Goal: Task Accomplishment & Management: Use online tool/utility

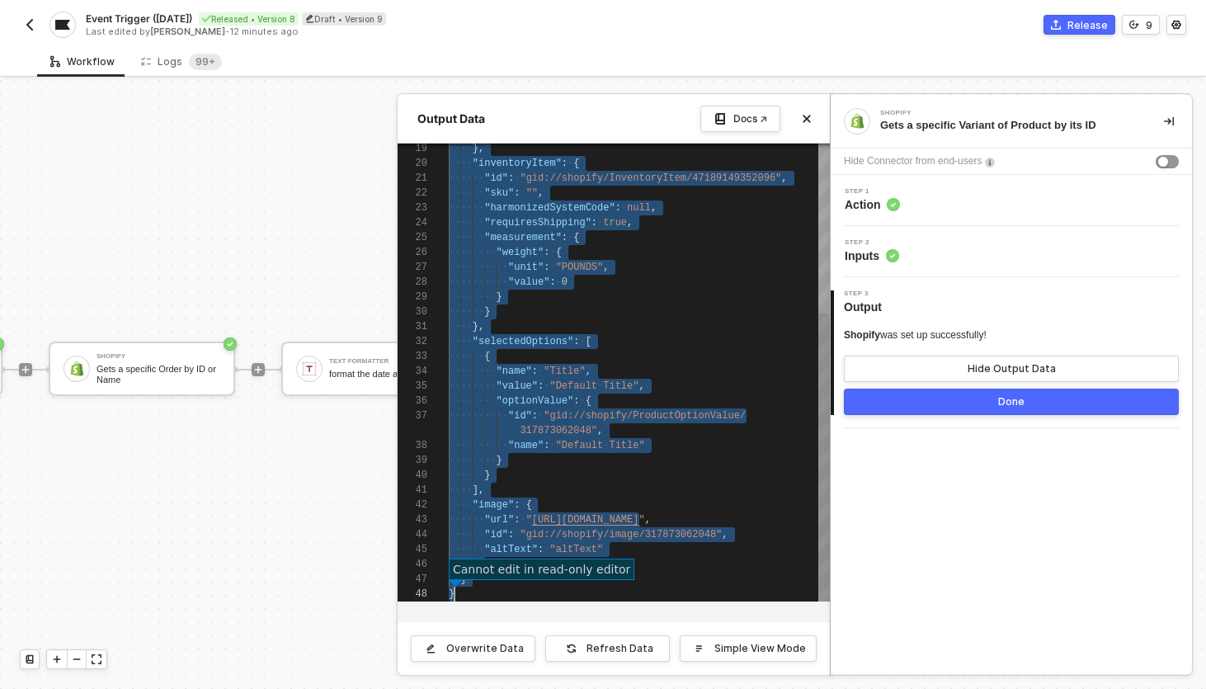
scroll to position [0, 17]
type textarea "app"
click at [800, 47] on div "Workflow Logs 99+" at bounding box center [621, 61] width 1169 height 31
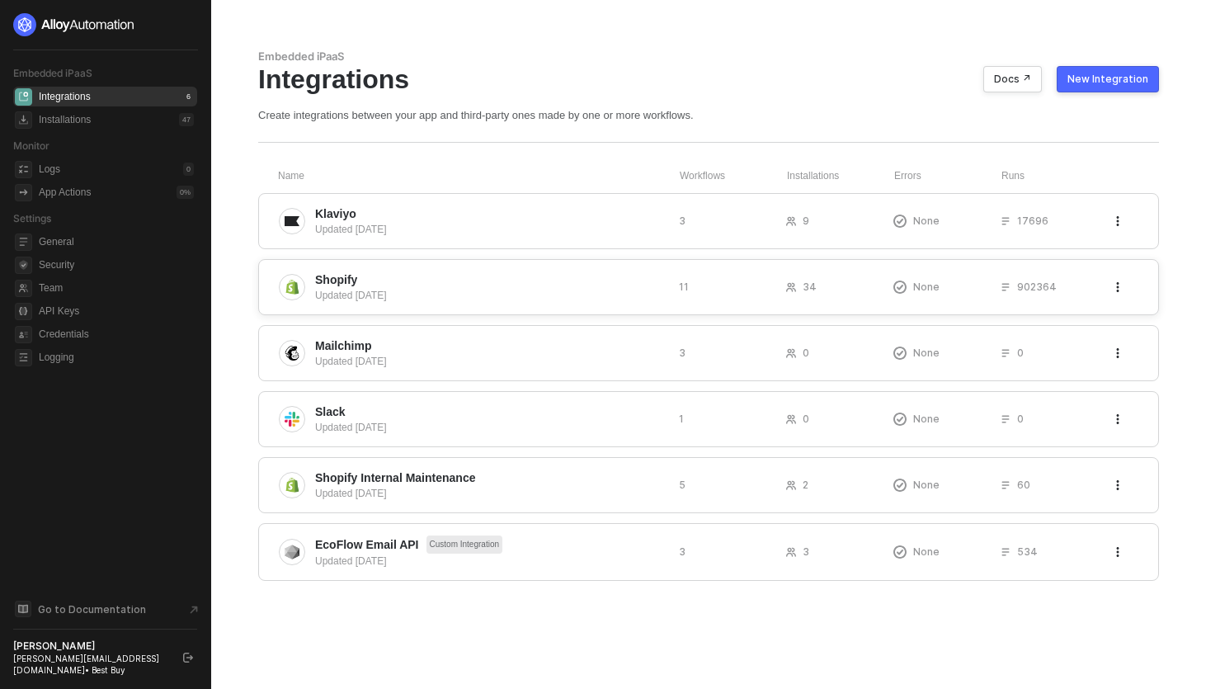
click at [378, 286] on span "Shopify" at bounding box center [490, 279] width 351 height 17
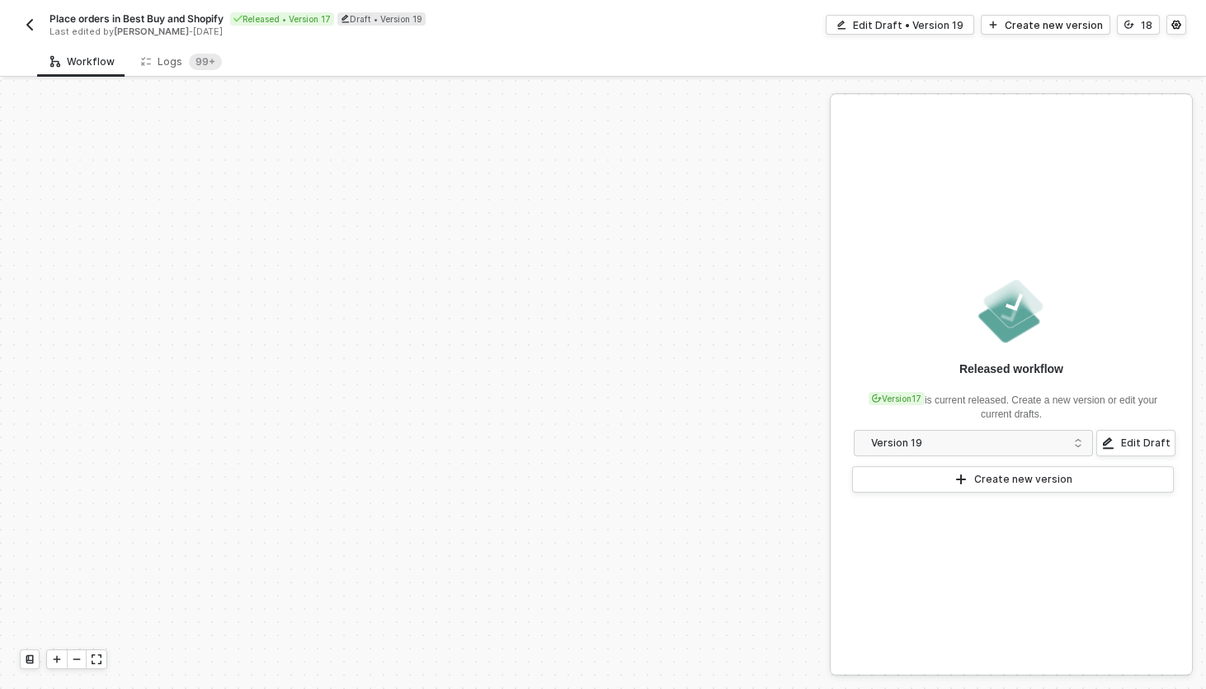
scroll to position [379, 0]
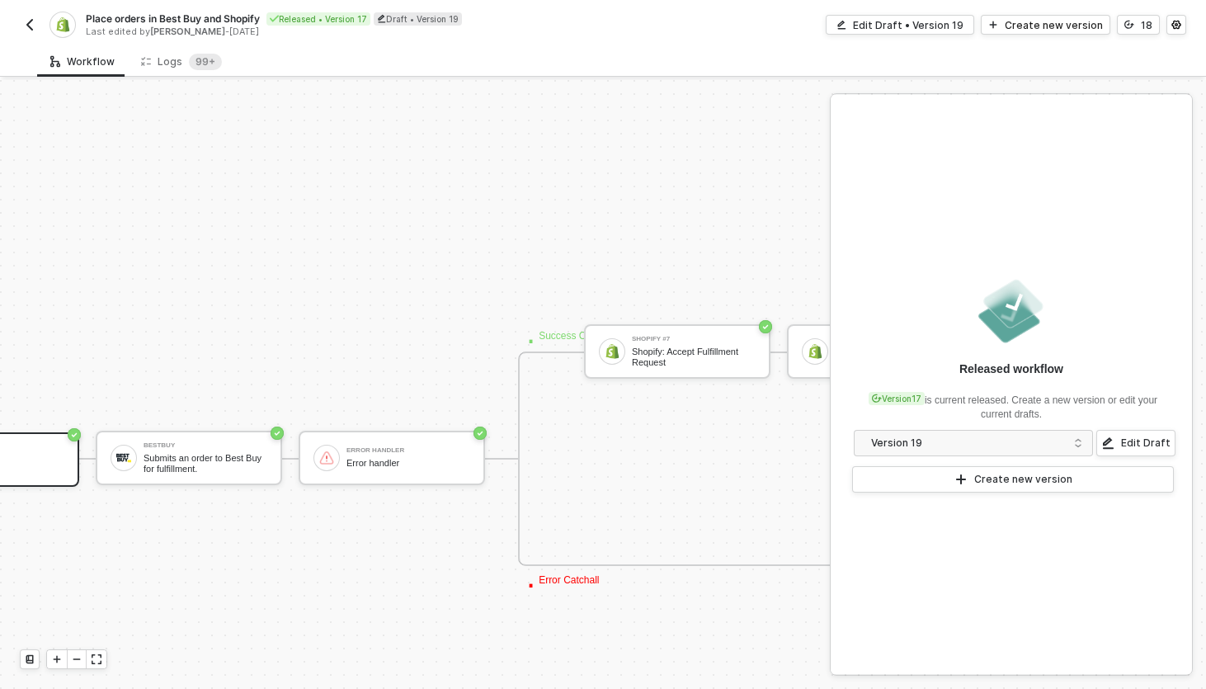
click at [472, 292] on div "TRIGGER Custom Event Custom Event BestBuy Submits an order to Best Buy for fulf…" at bounding box center [760, 458] width 1775 height 1514
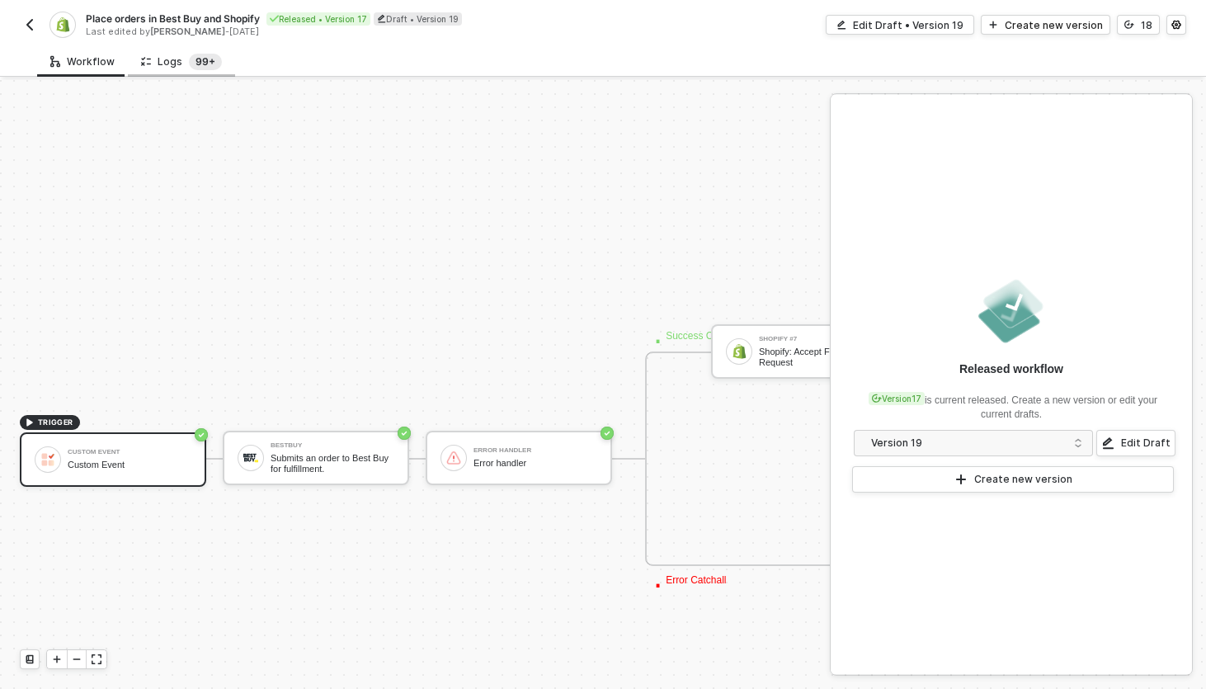
click at [189, 68] on sup "99+" at bounding box center [205, 62] width 33 height 17
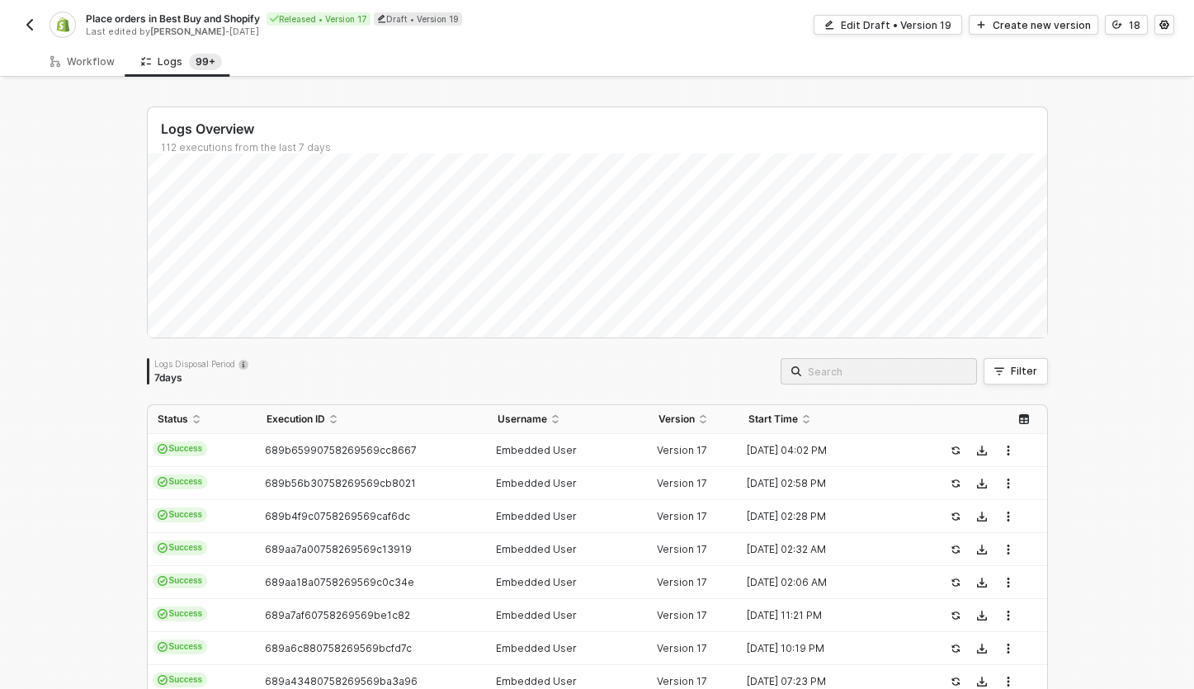
click at [868, 374] on input "search" at bounding box center [887, 371] width 158 height 18
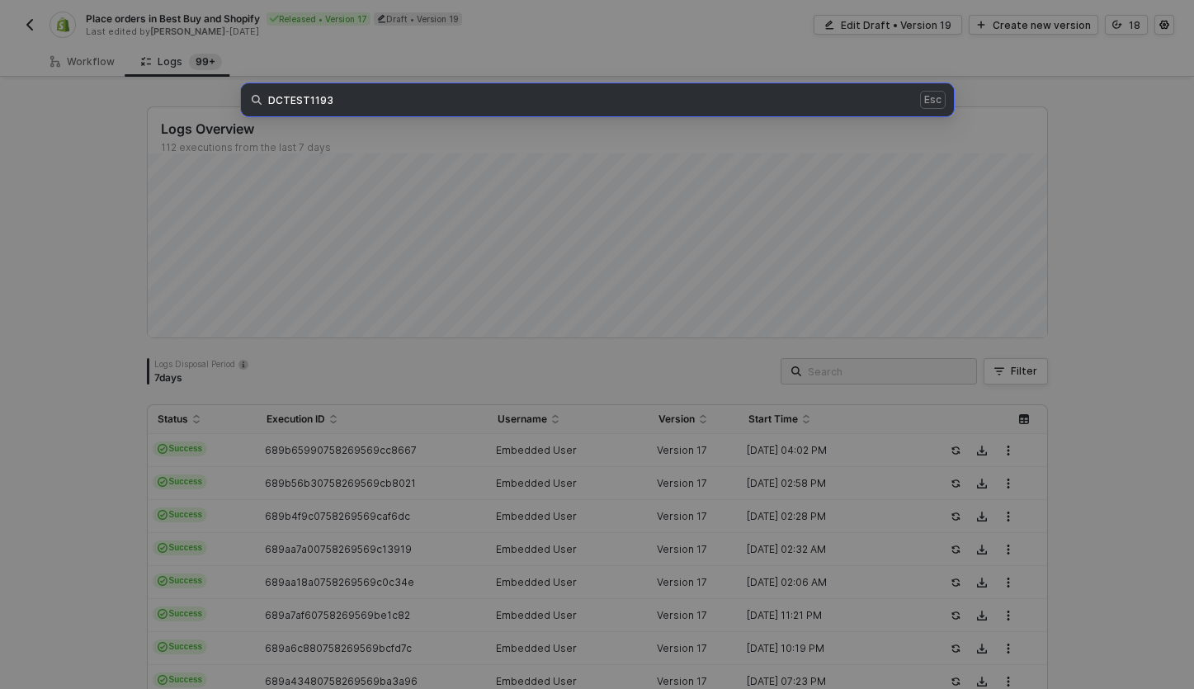
type input "DCTEST1193"
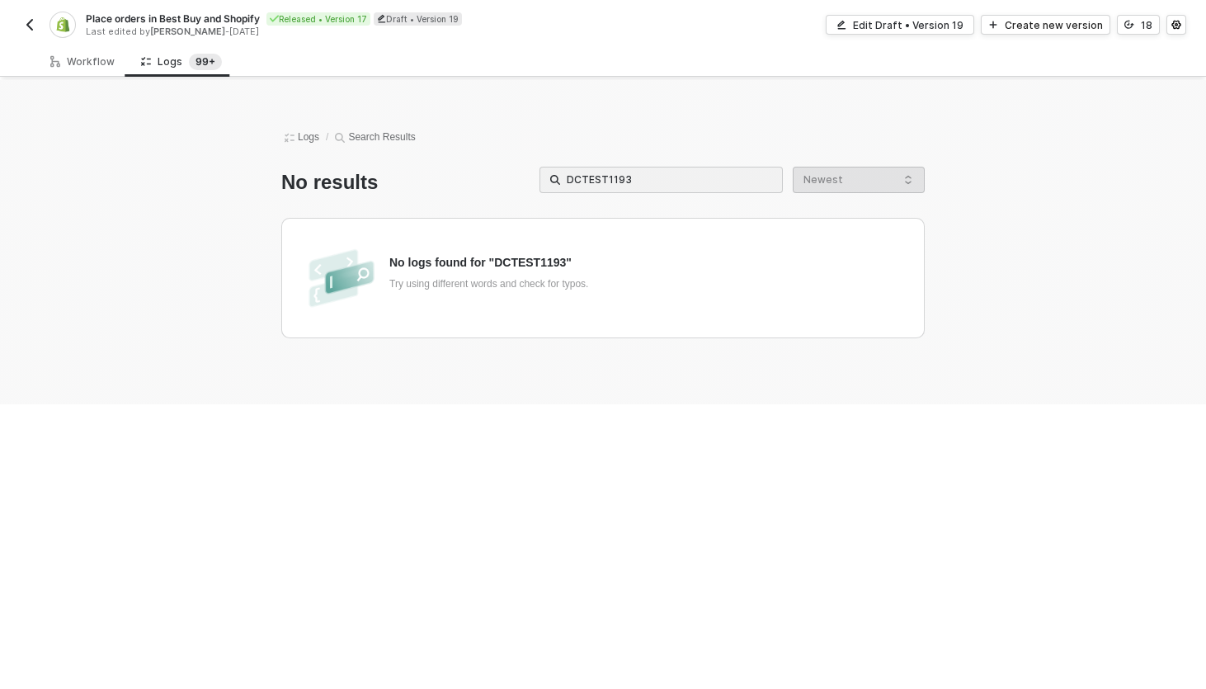
click at [440, 271] on div "No logs found for "DCTEST1193" Try using different words and check for typos." at bounding box center [488, 279] width 199 height 44
click at [21, 23] on button "button" at bounding box center [30, 25] width 20 height 20
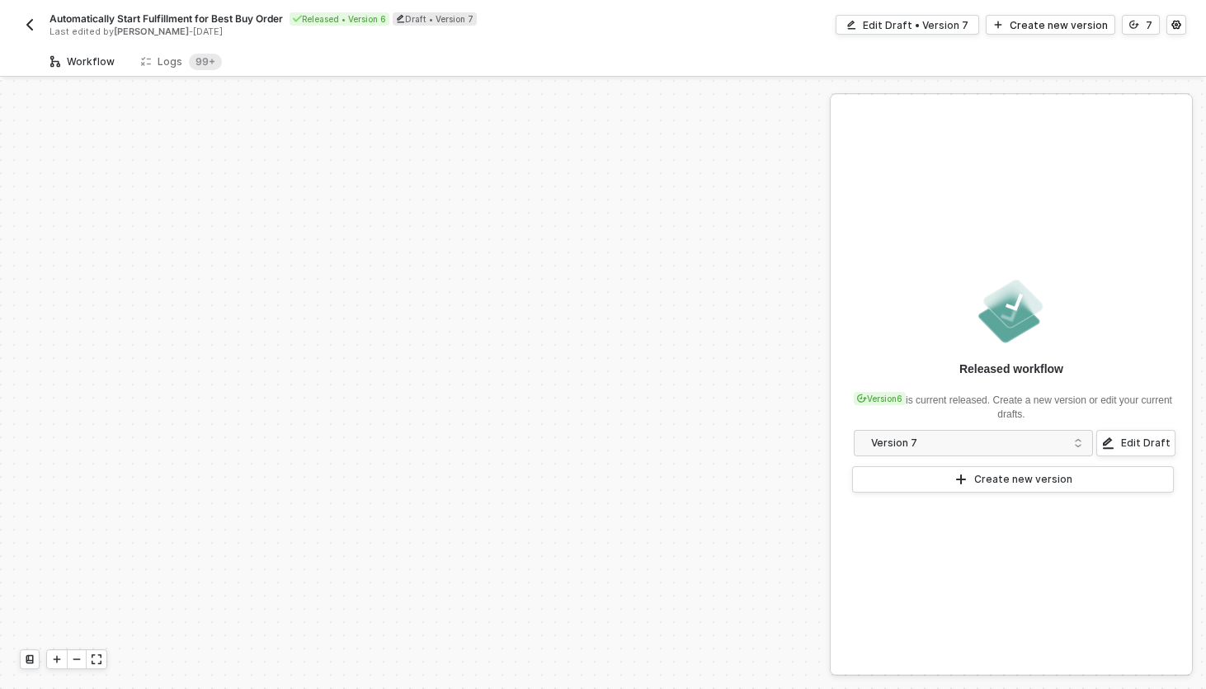
scroll to position [379, 0]
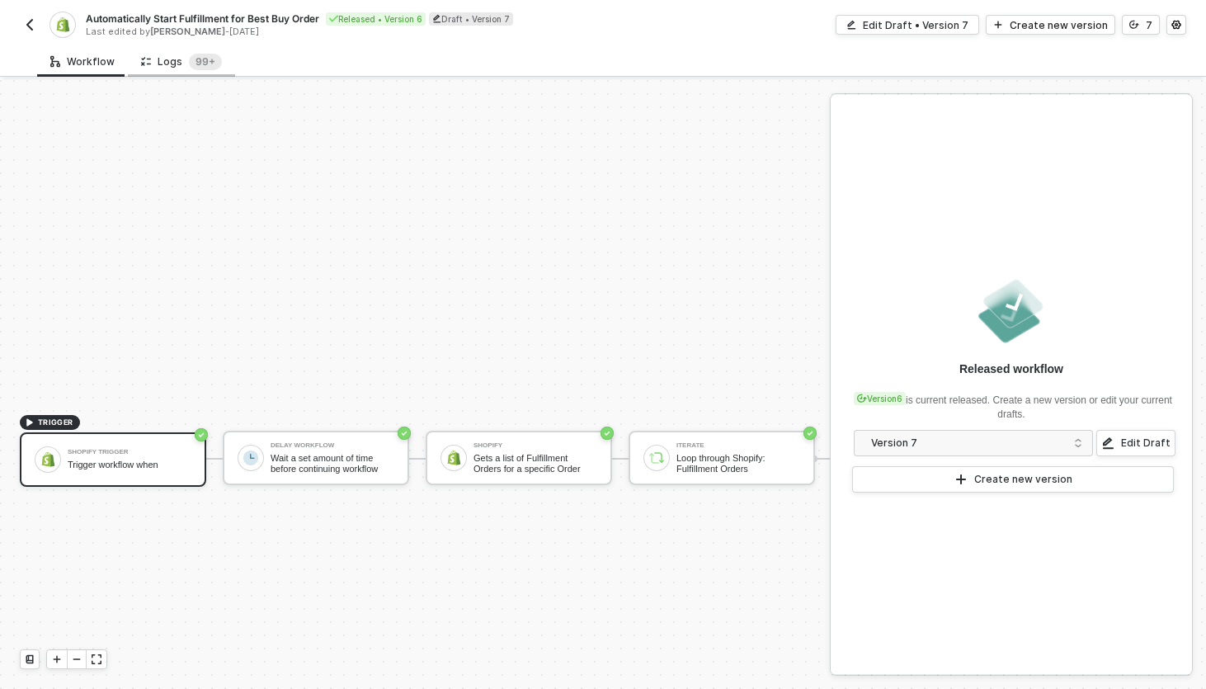
click at [181, 62] on div "Logs 99+" at bounding box center [181, 62] width 81 height 17
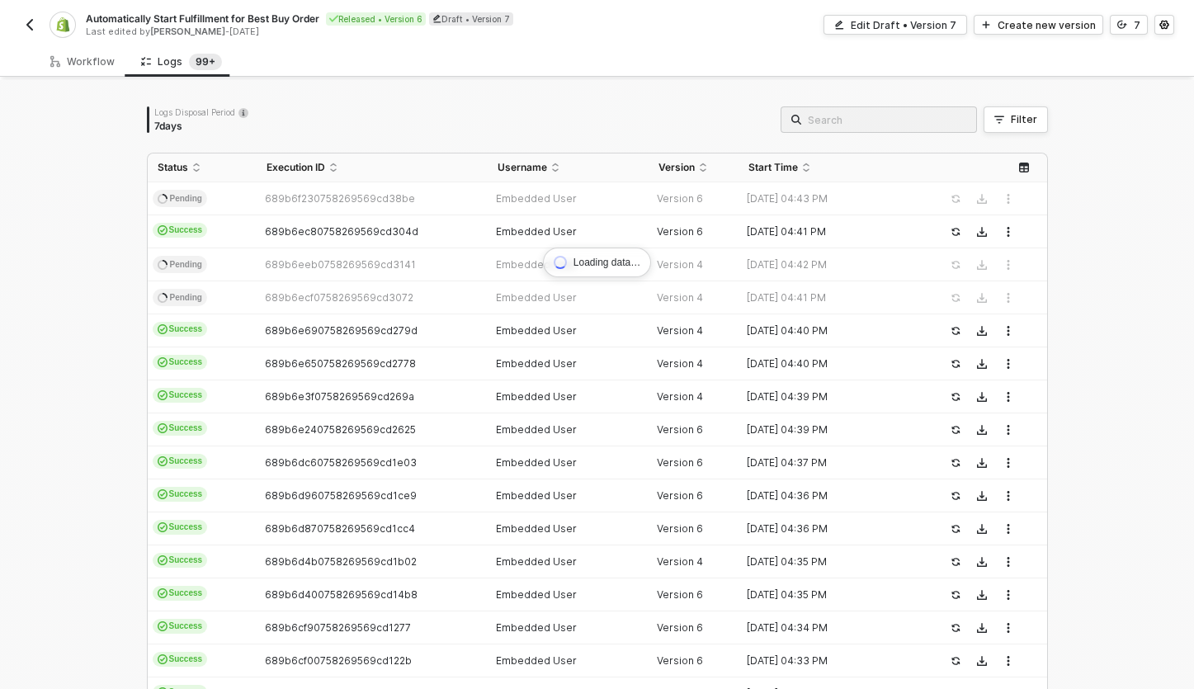
click at [882, 120] on input "search" at bounding box center [887, 120] width 158 height 18
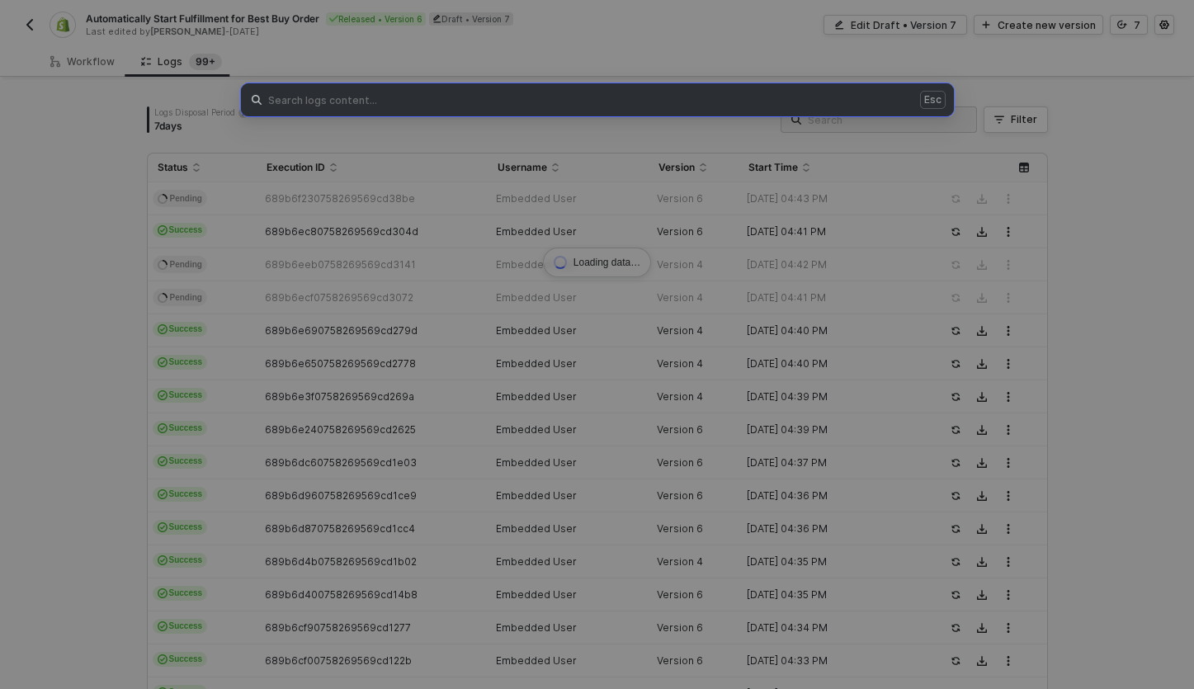
paste input "DCTEST1193"
type input "DCTEST1193"
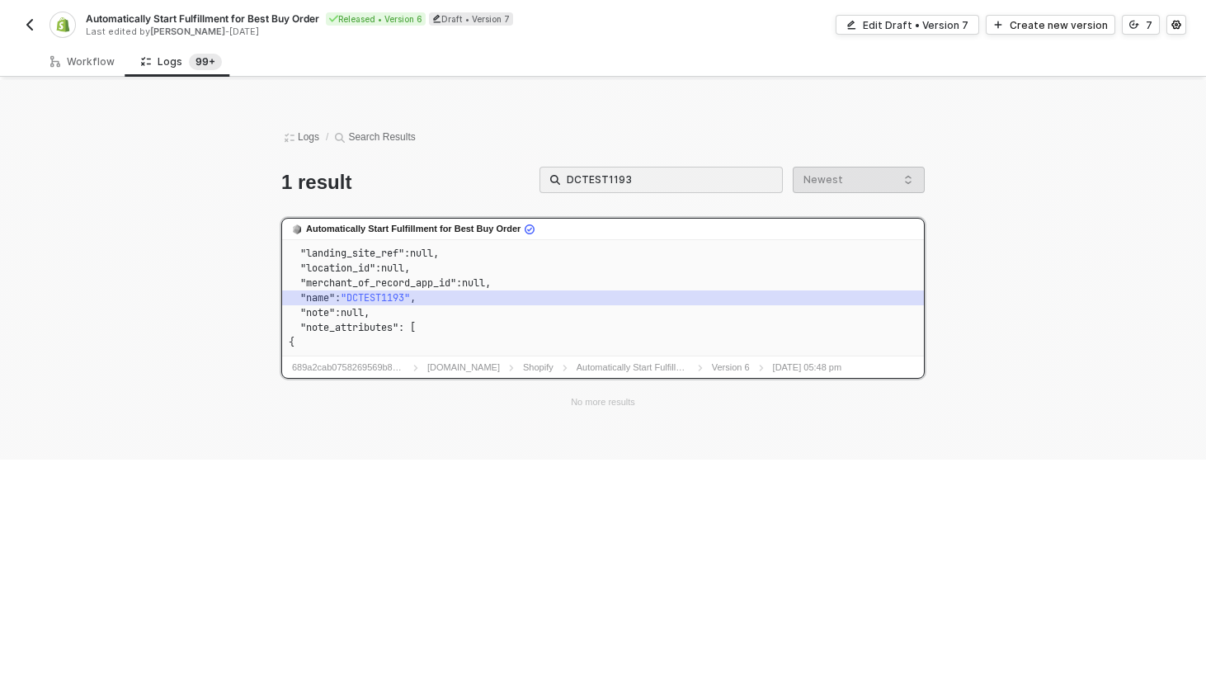
click at [441, 296] on code ""name" : "DCTEST1193" ," at bounding box center [603, 297] width 629 height 15
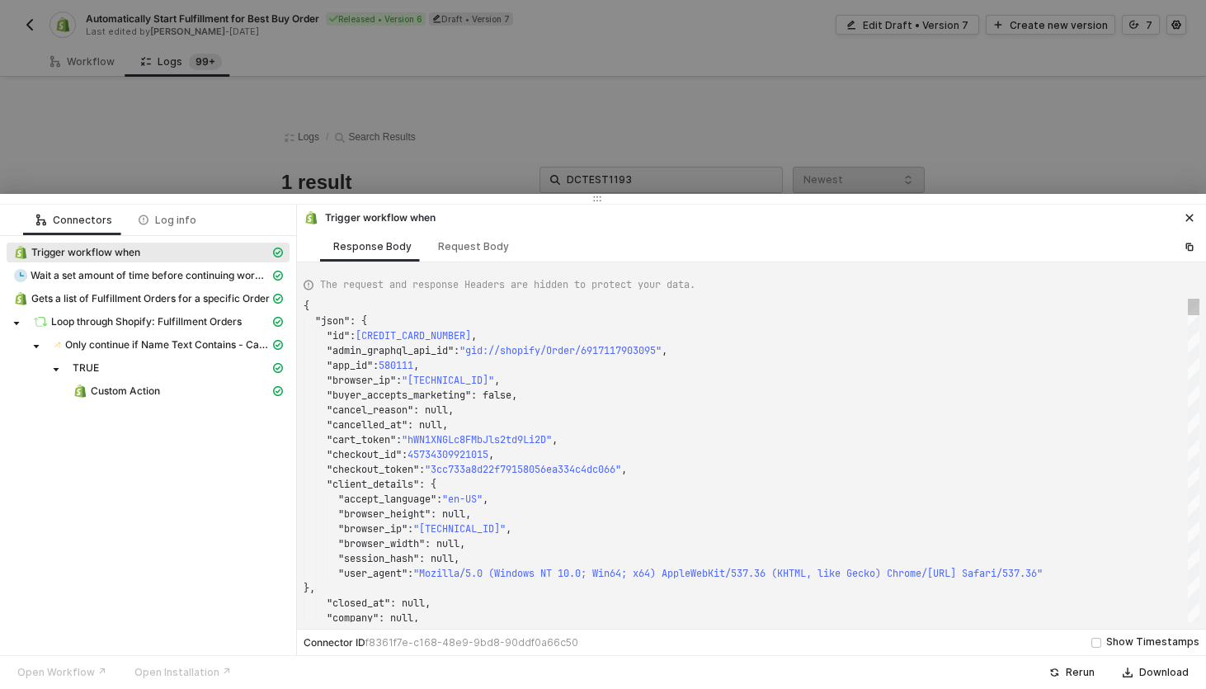
scroll to position [149, 0]
click at [139, 392] on span "Custom Action" at bounding box center [125, 390] width 69 height 13
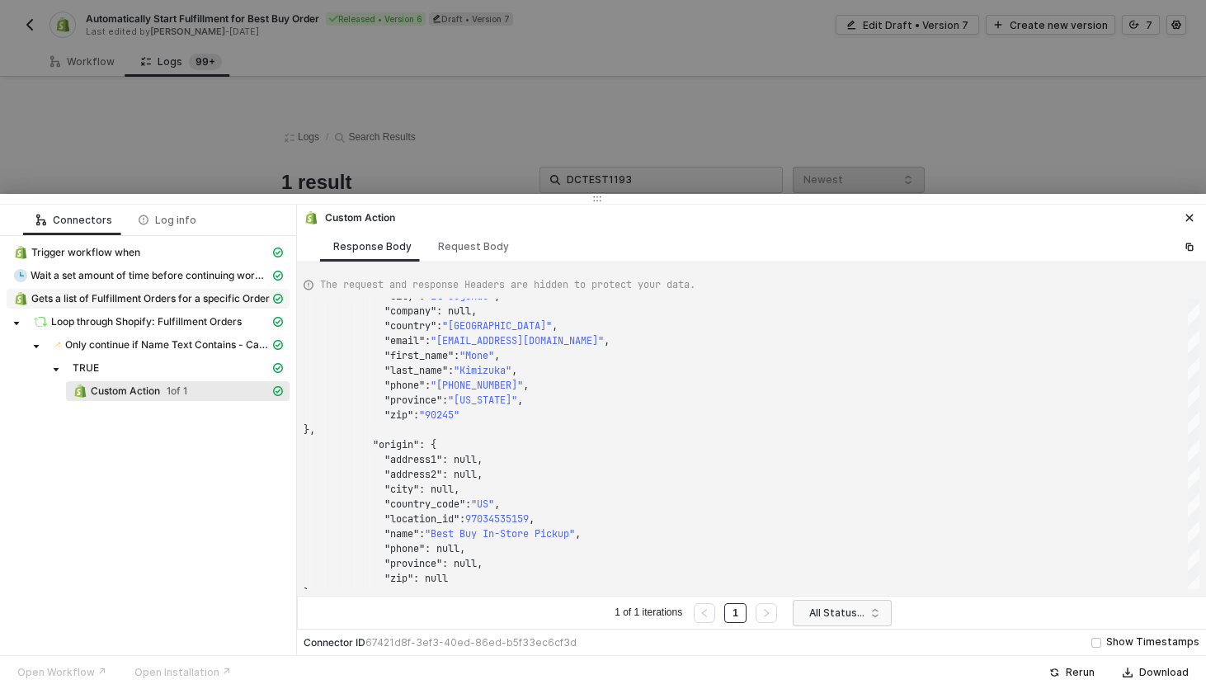
click at [152, 301] on span "Gets a list of Fulfillment Orders for a specific Order" at bounding box center [150, 298] width 238 height 13
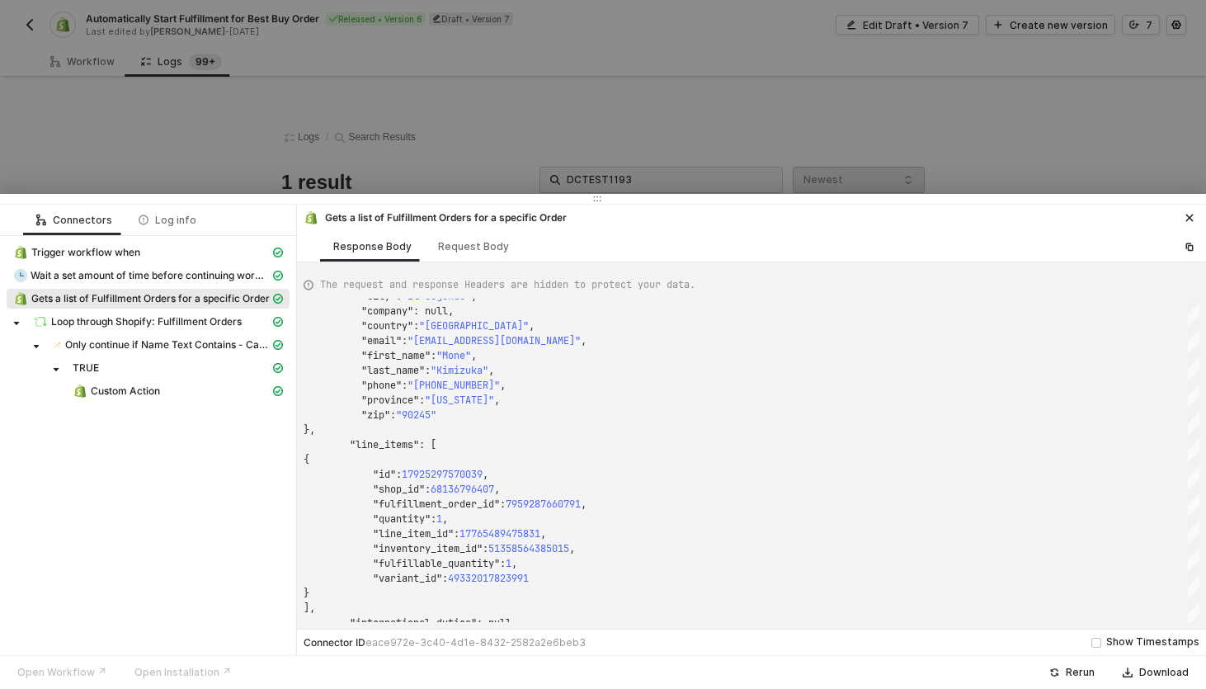
click at [134, 262] on div "Trigger workflow when" at bounding box center [148, 254] width 283 height 23
click at [131, 257] on span "Trigger workflow when" at bounding box center [85, 252] width 109 height 13
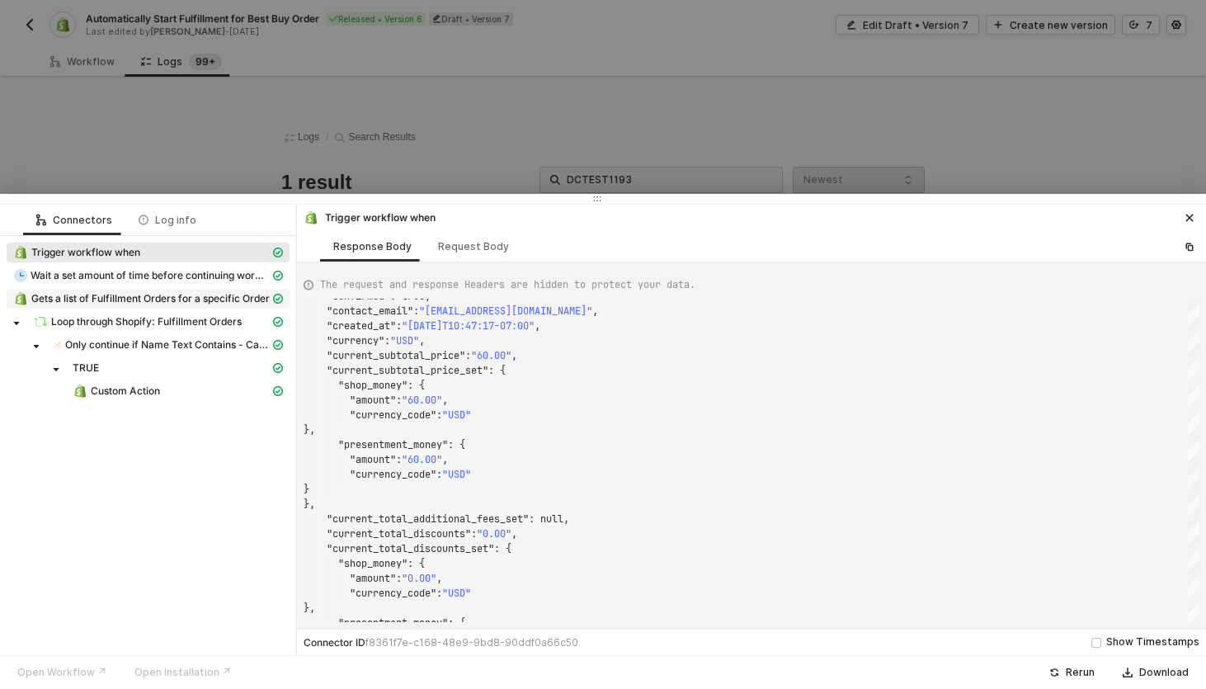
click at [130, 300] on span "Gets a list of Fulfillment Orders for a specific Order" at bounding box center [150, 298] width 238 height 13
type textarea "{ "json": { "fulfillment_orders": [ { "id": 7959287660791, "created_at": "2025-…"
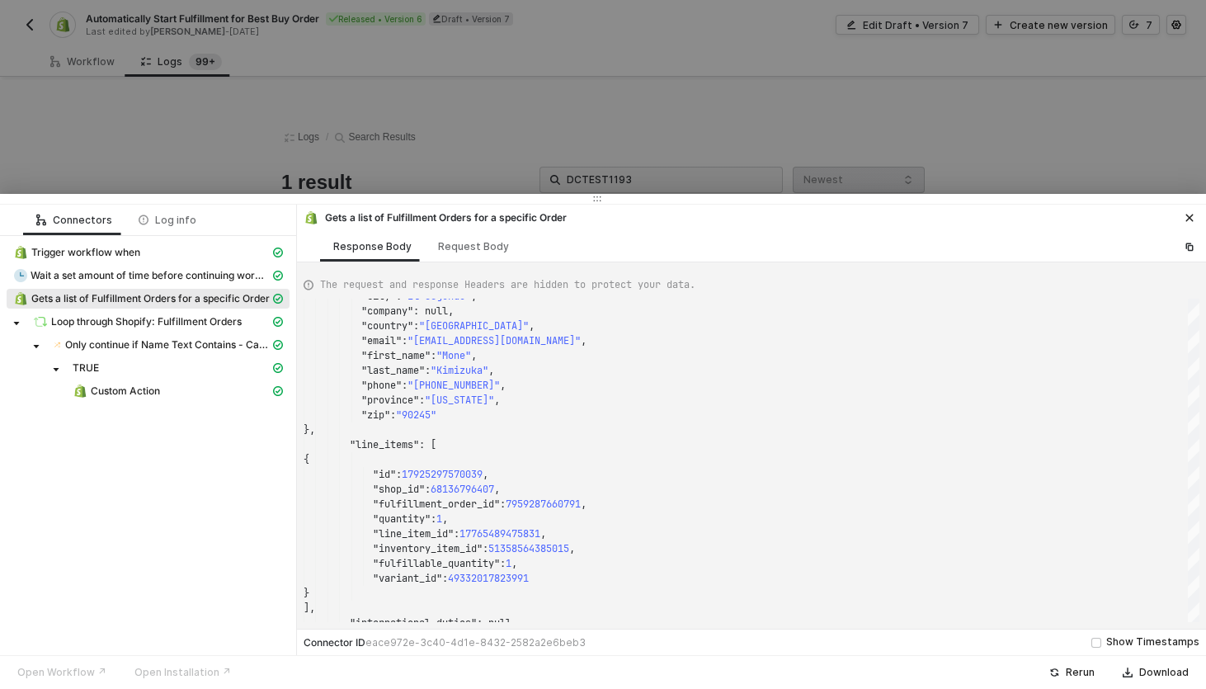
click at [209, 140] on div at bounding box center [603, 344] width 1206 height 689
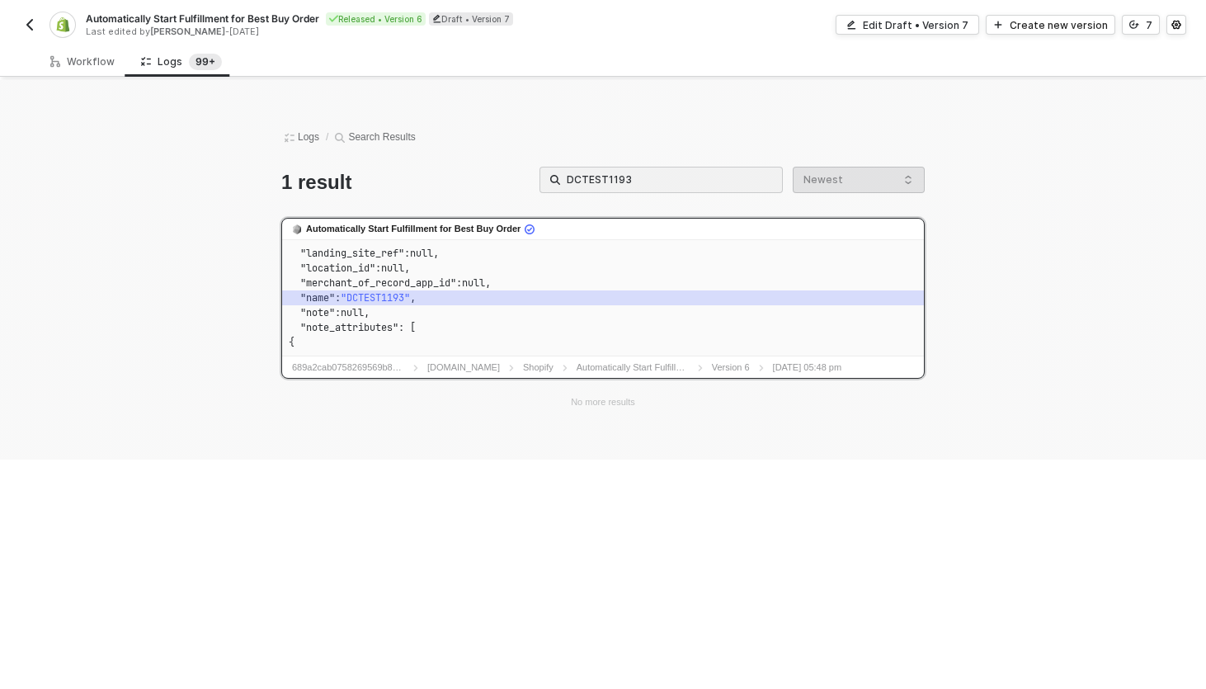
click at [22, 28] on button "button" at bounding box center [30, 25] width 20 height 20
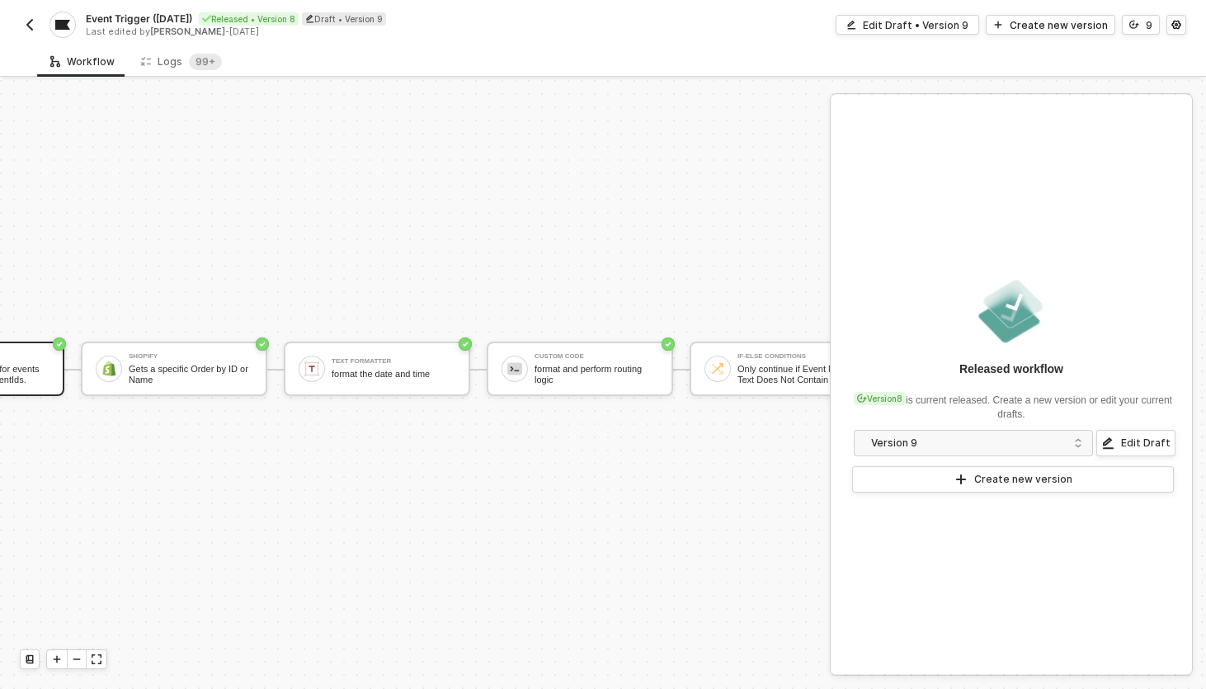
scroll to position [43, 1002]
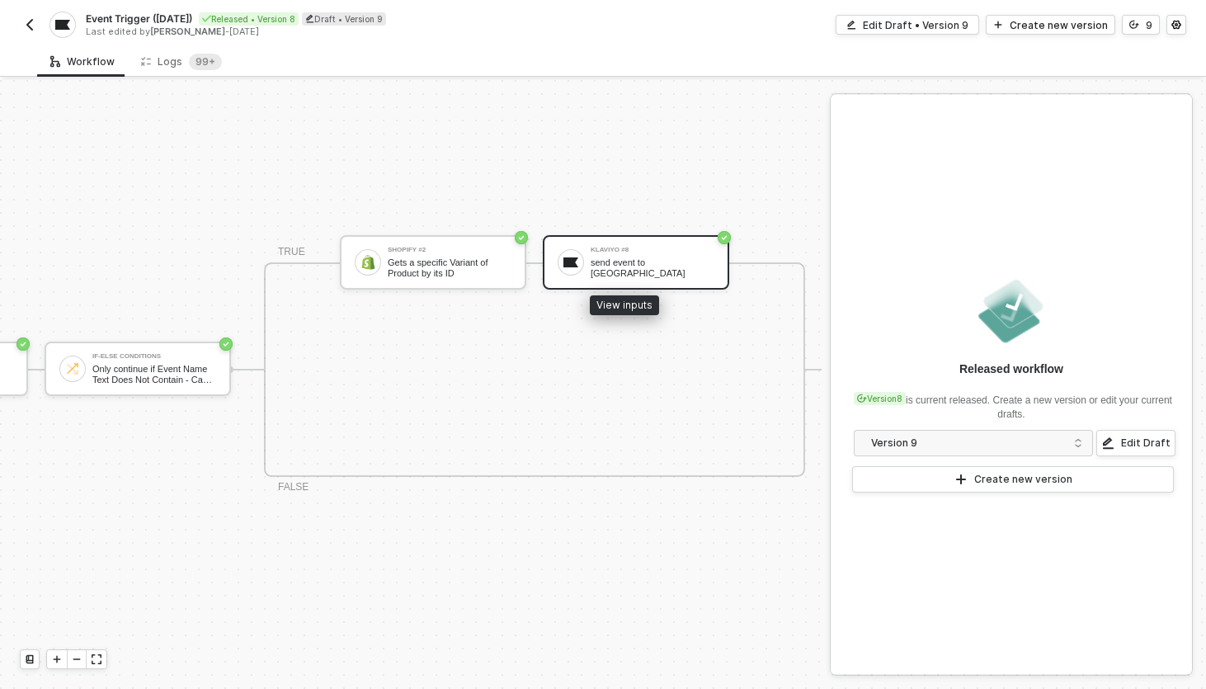
click at [625, 260] on div "send event to [GEOGRAPHIC_DATA]" at bounding box center [653, 267] width 124 height 21
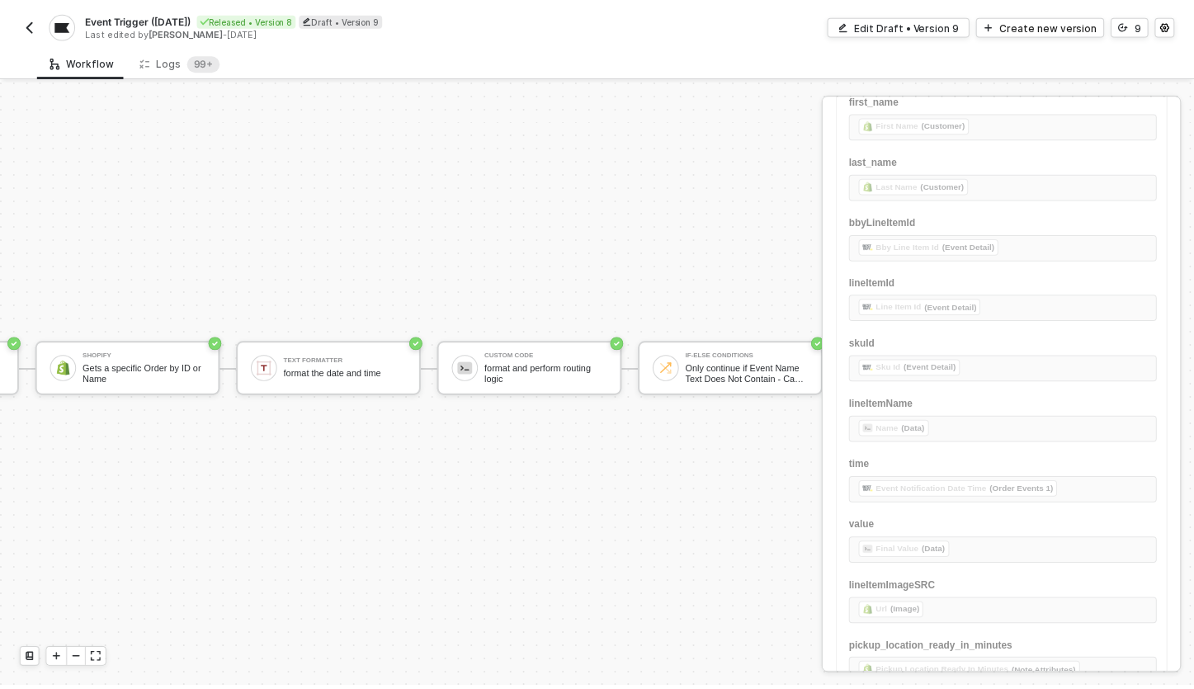
scroll to position [43, 0]
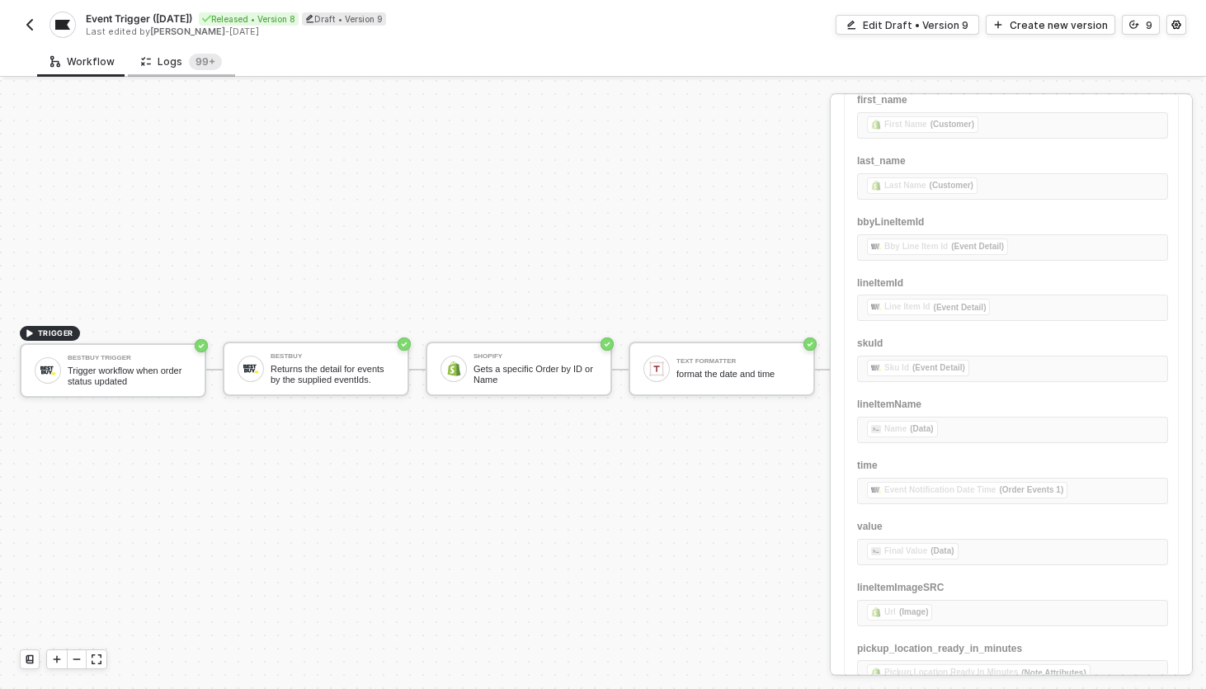
click at [158, 70] on div "Logs 99+" at bounding box center [181, 61] width 107 height 31
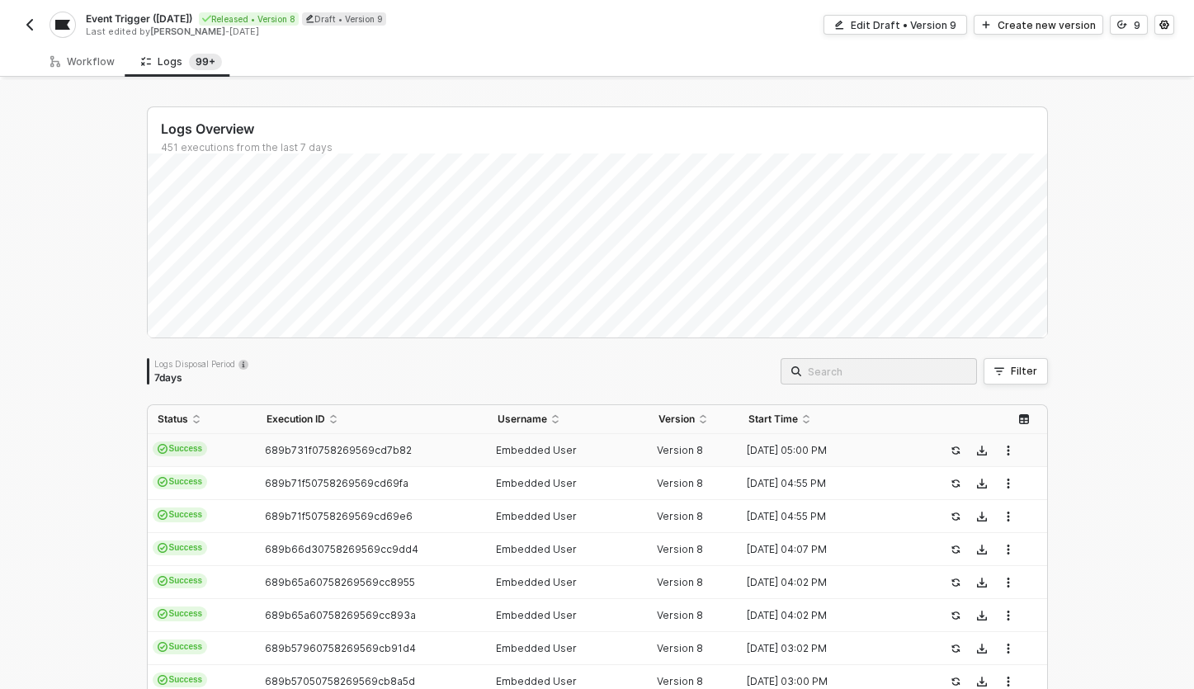
click at [246, 446] on td "Success" at bounding box center [202, 450] width 109 height 33
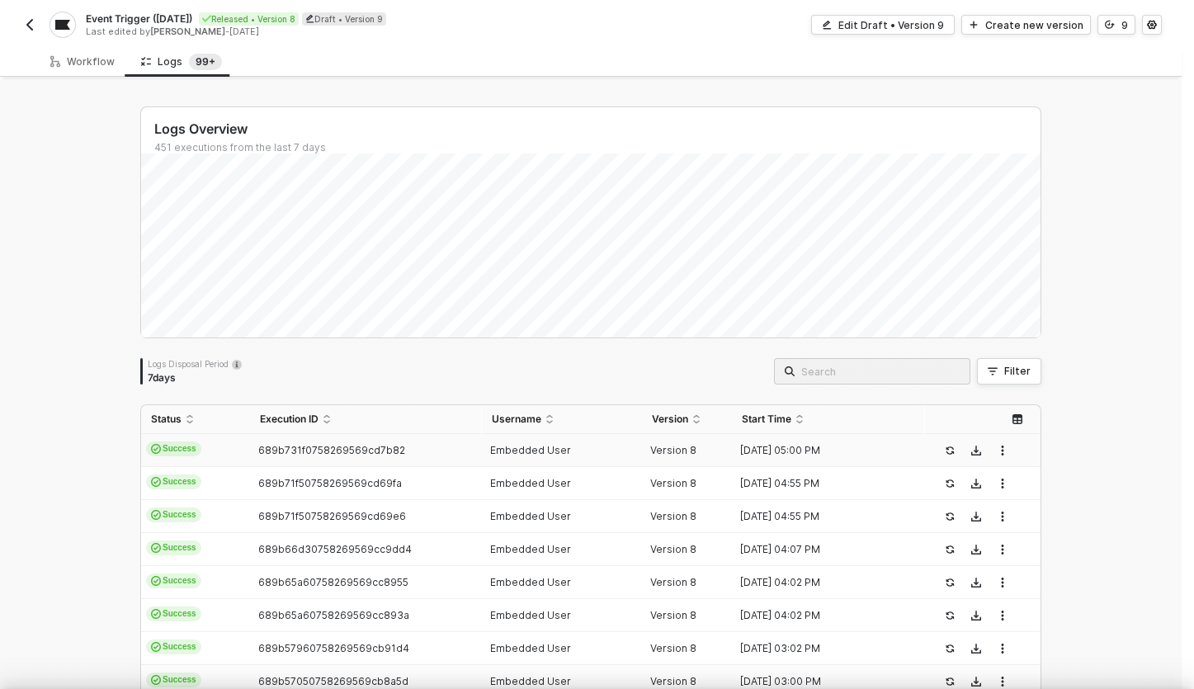
type textarea "{ "json": { "id": [CREDIT_CARD_NUMBER], "admin_graphql_api_id": "gid://shopify/…"
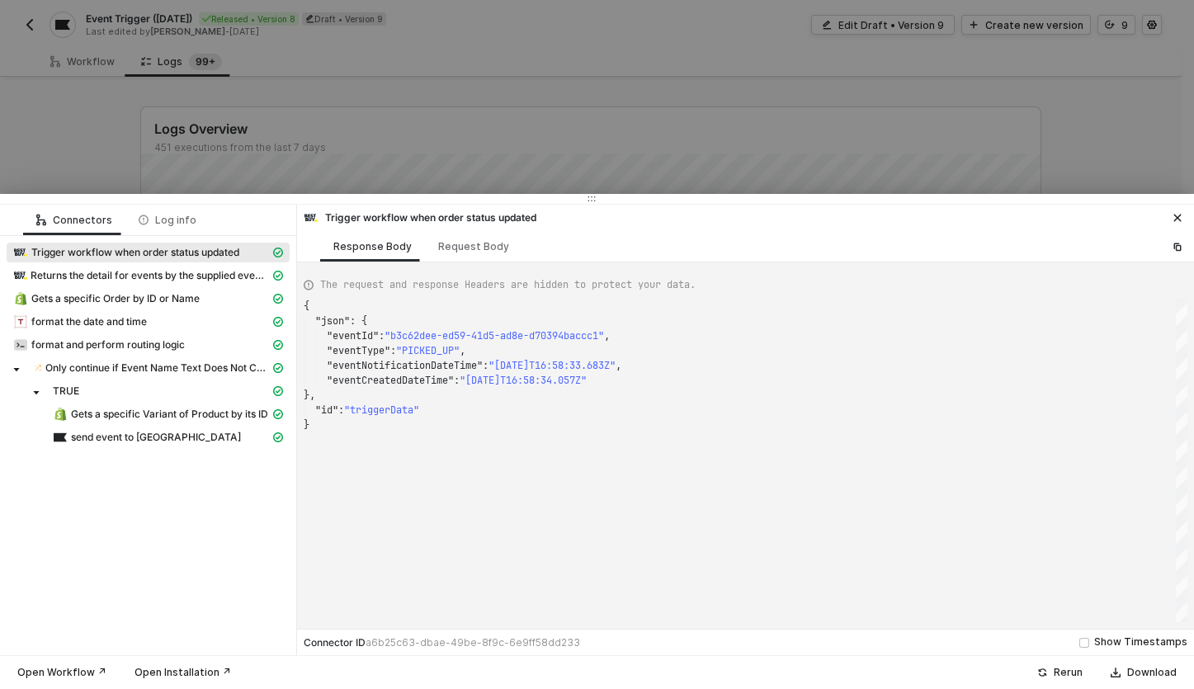
scroll to position [119, 0]
click at [236, 151] on div at bounding box center [597, 344] width 1194 height 689
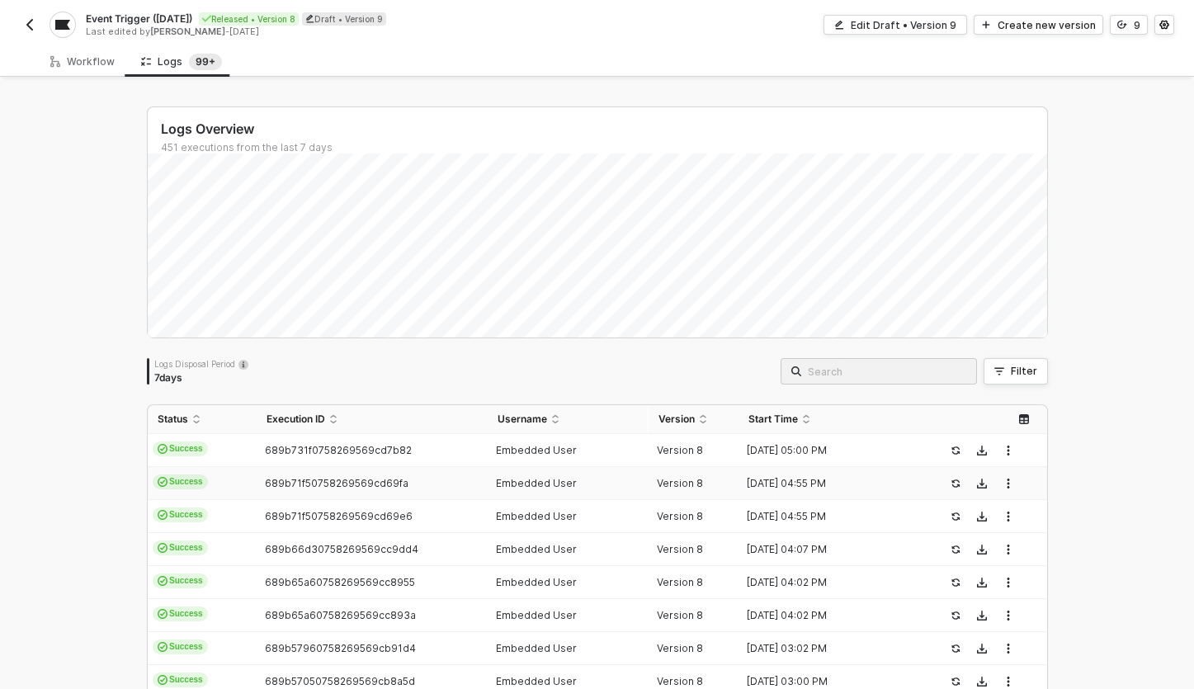
click at [218, 470] on td "Success" at bounding box center [202, 483] width 109 height 33
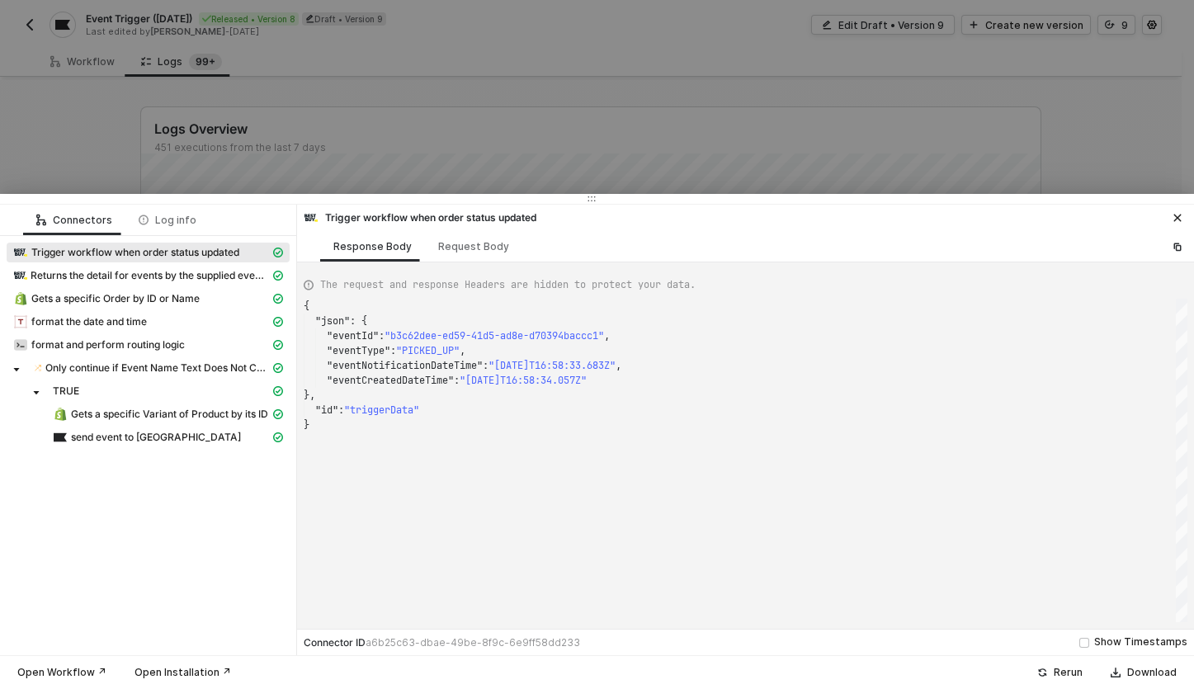
type textarea "{ "json": { "eventId": "3741e74e-a592-49f3-bf56-8bbe79bd5c1f", "eventType": "CR…"
click at [450, 157] on div at bounding box center [597, 344] width 1194 height 689
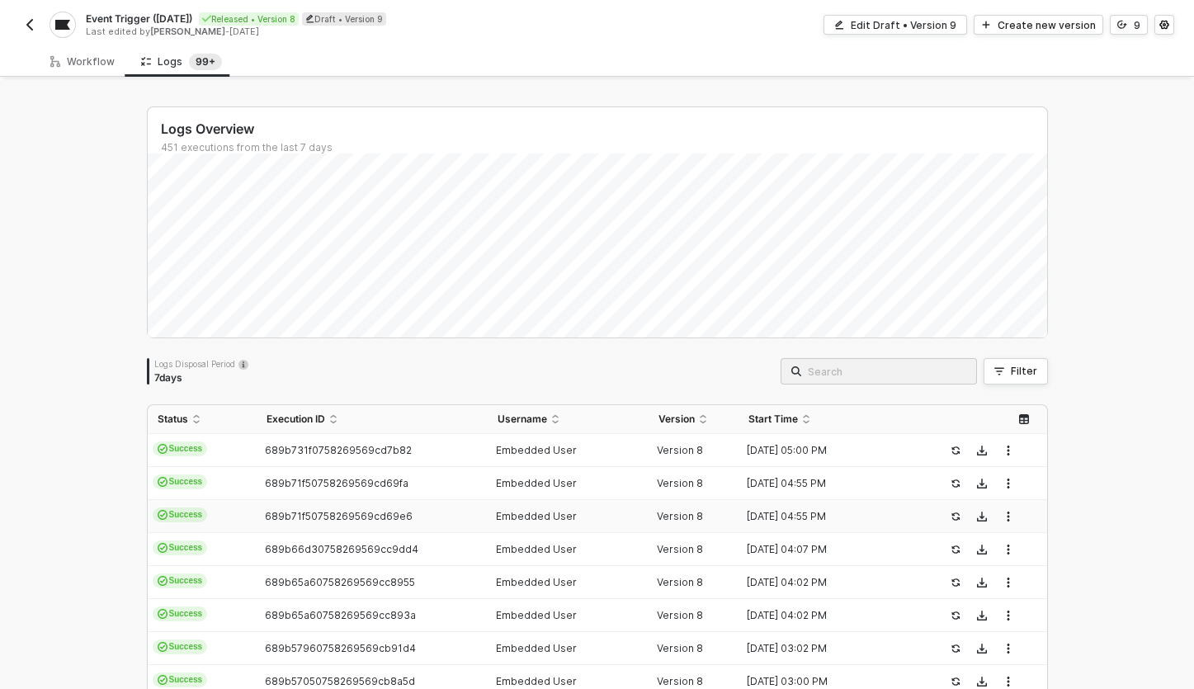
click at [233, 512] on td "Success" at bounding box center [202, 516] width 109 height 33
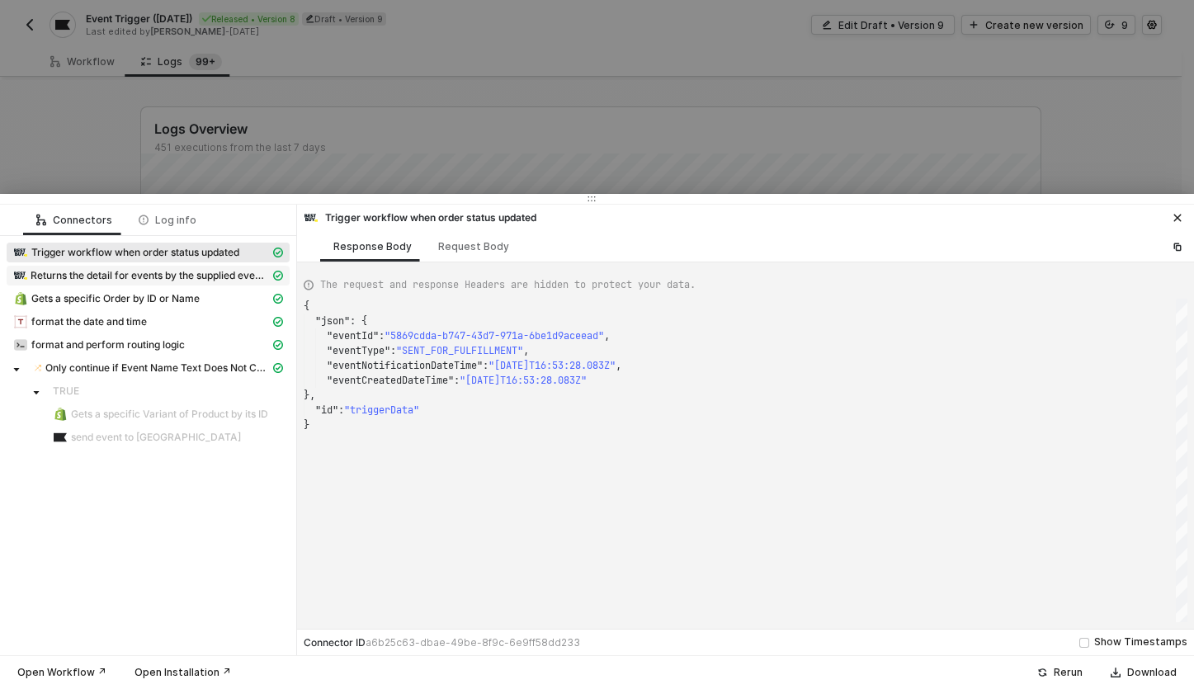
click at [106, 283] on span "Returns the detail for events by the supplied eventIds." at bounding box center [148, 276] width 283 height 20
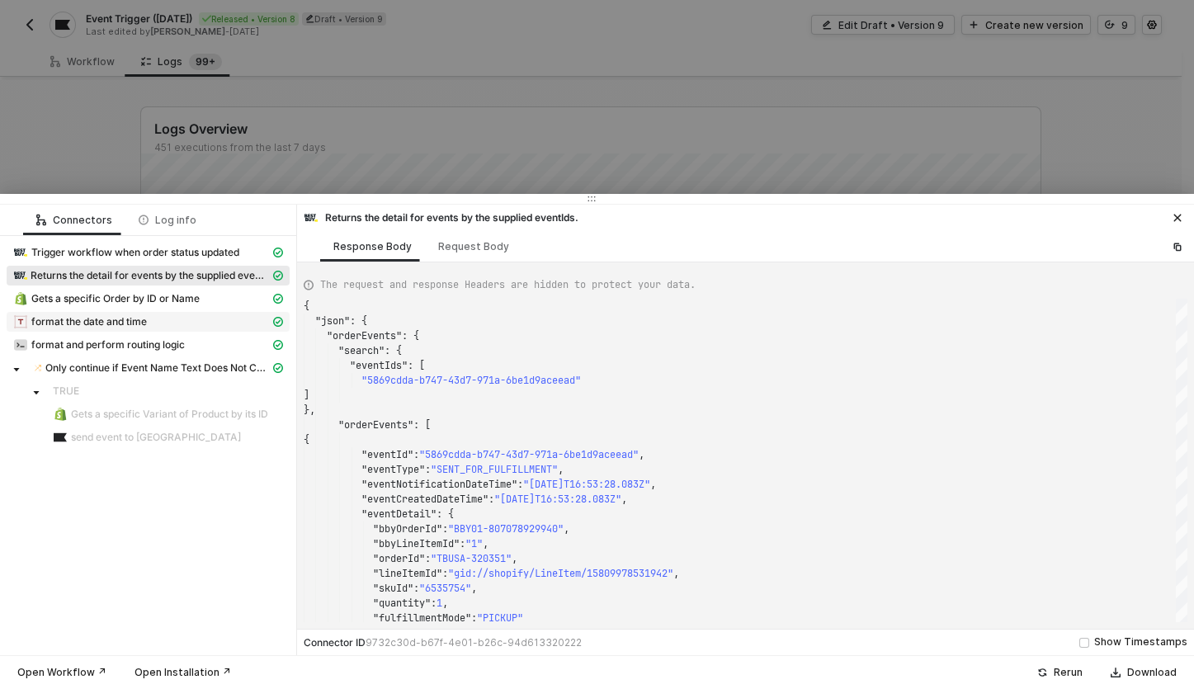
click at [143, 317] on span "format the date and time" at bounding box center [89, 321] width 116 height 13
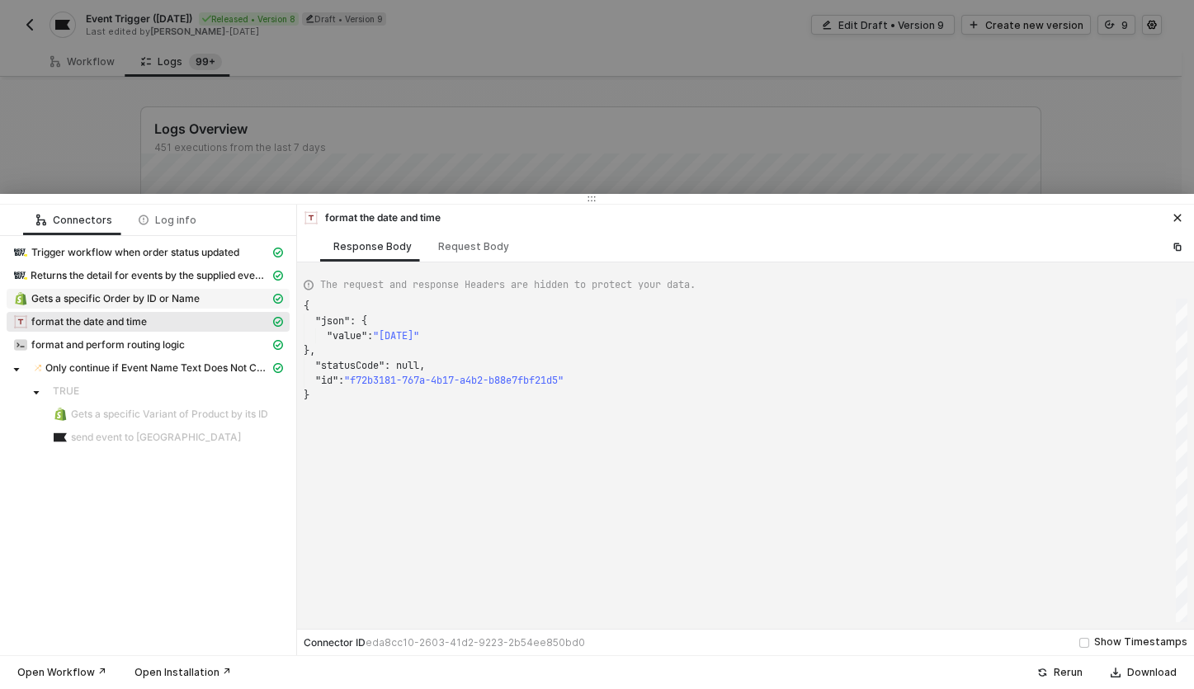
click at [153, 299] on span "Gets a specific Order by ID or Name" at bounding box center [115, 298] width 168 height 13
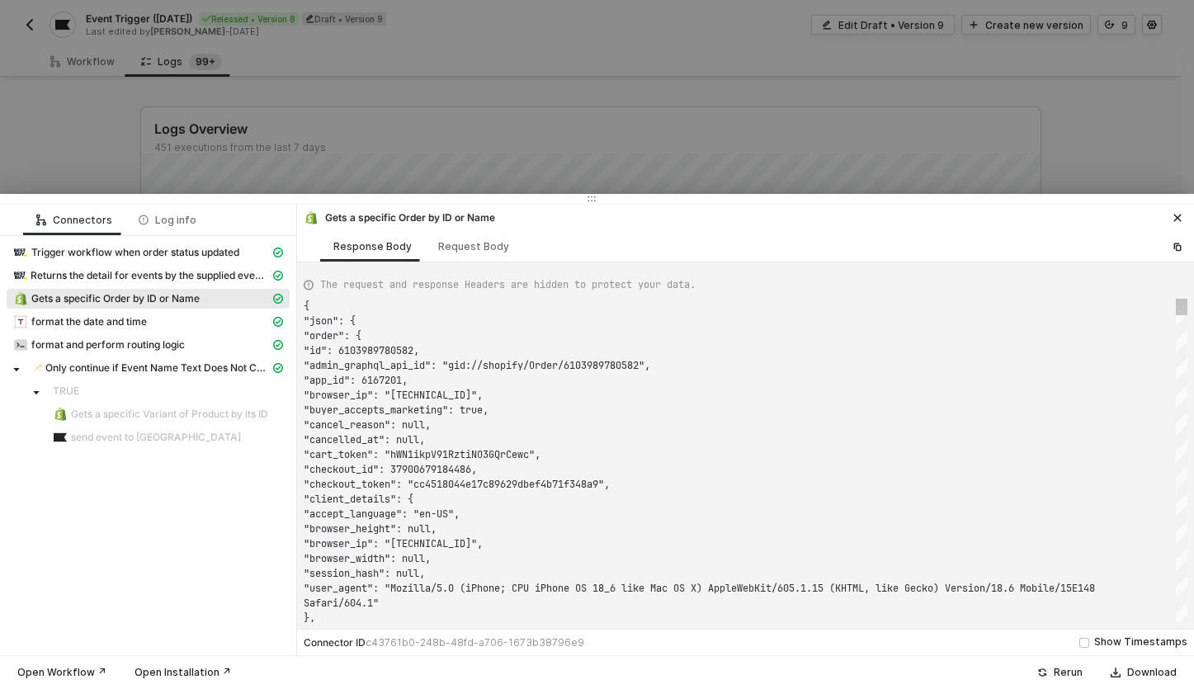
scroll to position [149, 0]
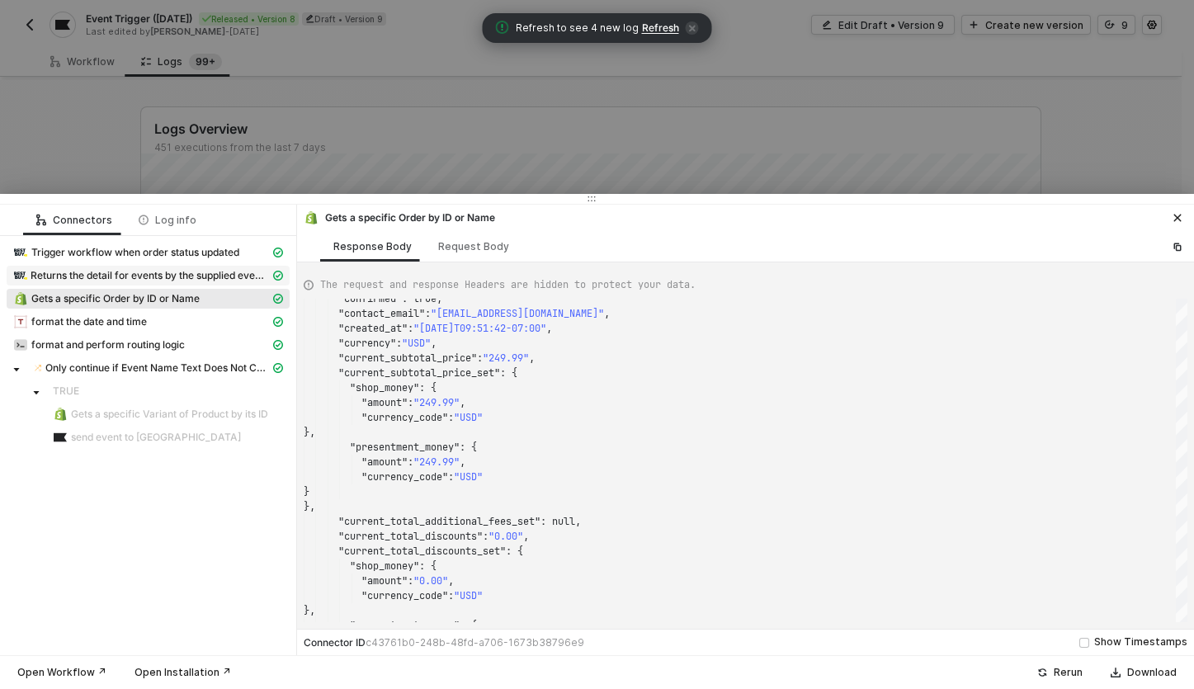
click at [68, 271] on span "Returns the detail for events by the supplied eventIds." at bounding box center [150, 275] width 239 height 13
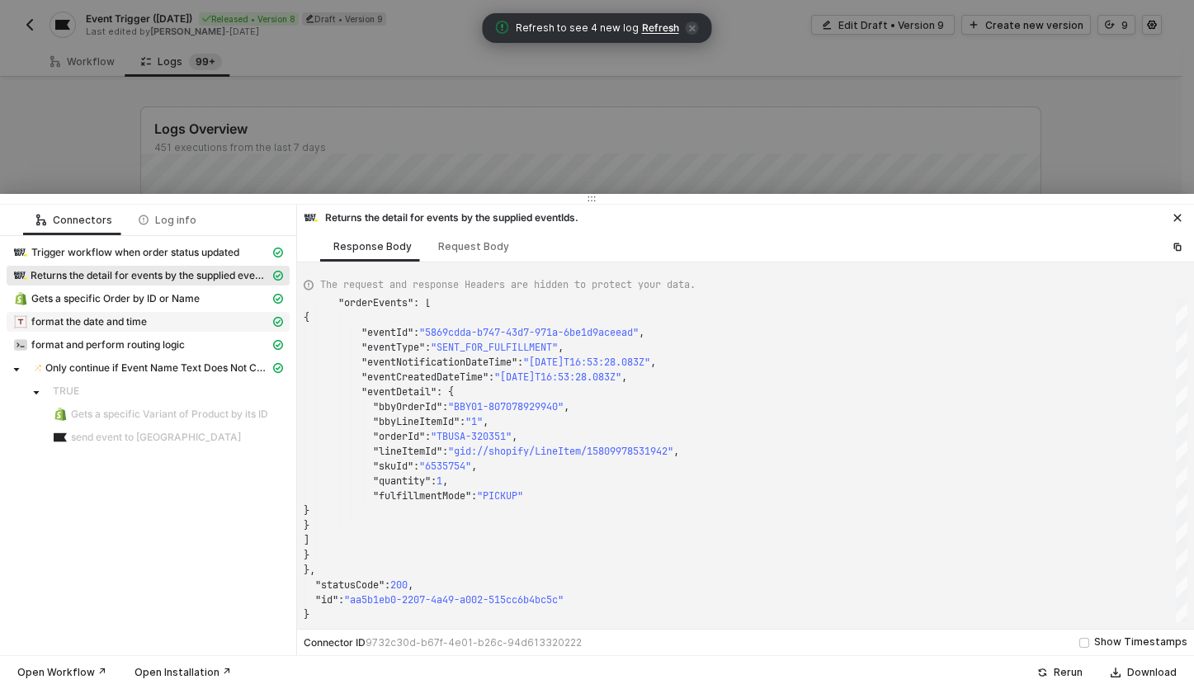
click at [138, 323] on span "format the date and time" at bounding box center [89, 321] width 116 height 13
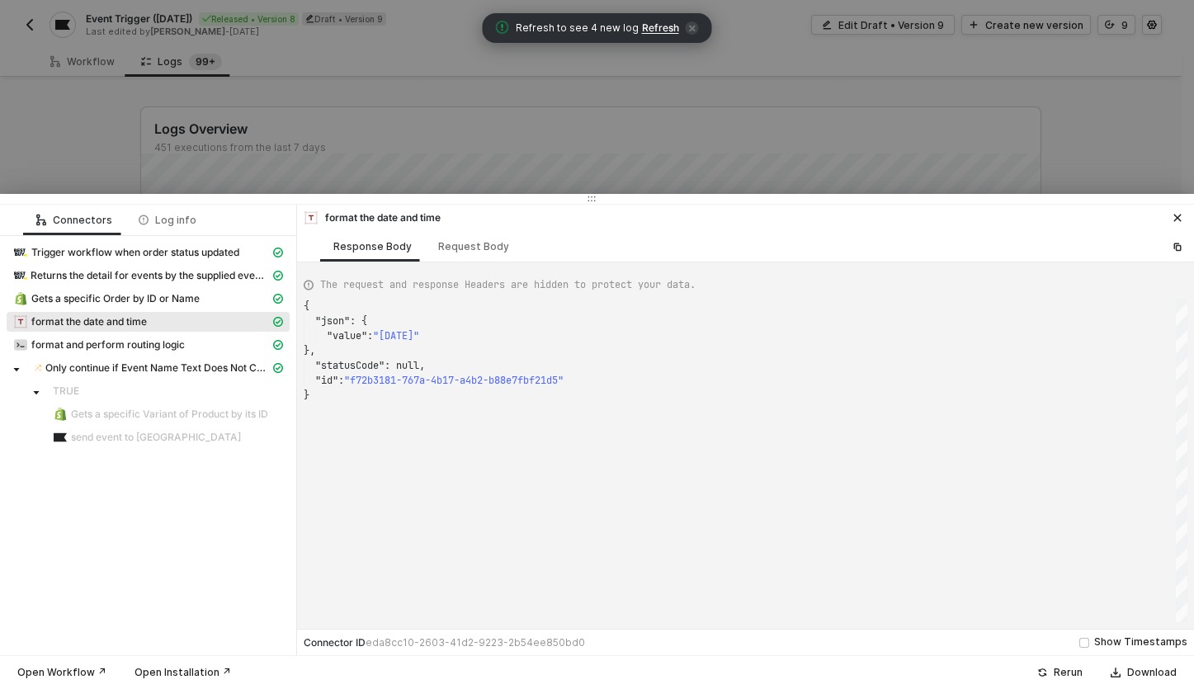
scroll to position [89, 0]
click at [158, 304] on div "Gets a specific Order by ID or Name" at bounding box center [141, 298] width 257 height 15
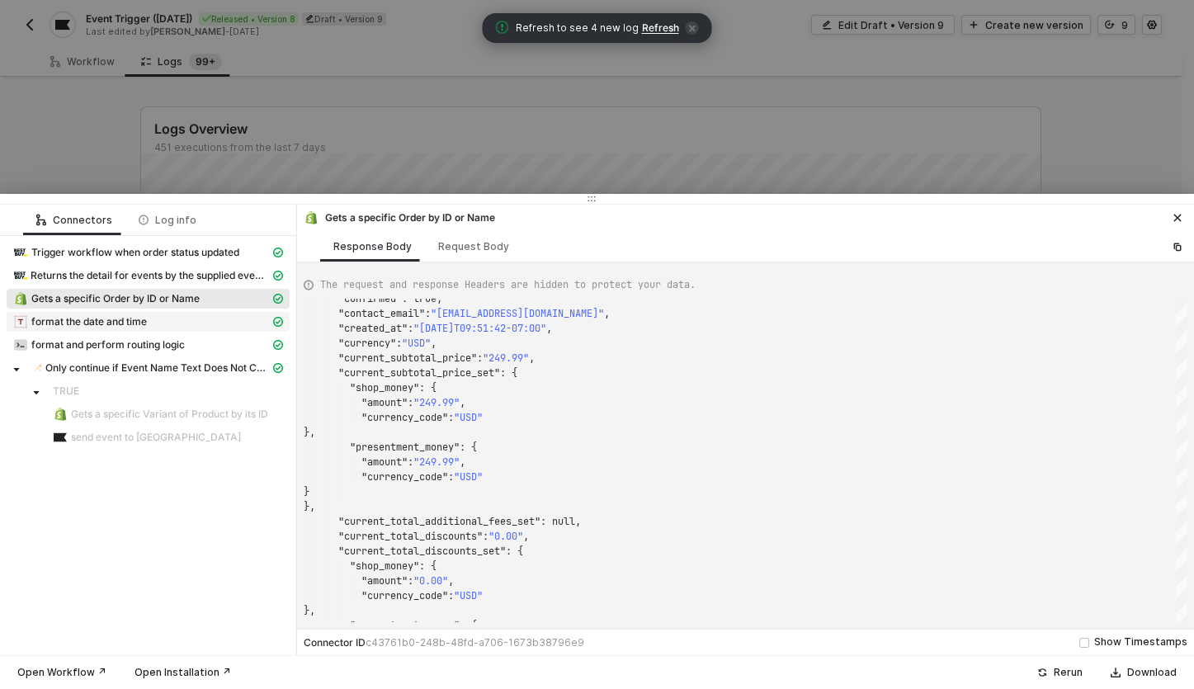
click at [154, 318] on div "format the date and time" at bounding box center [141, 321] width 257 height 15
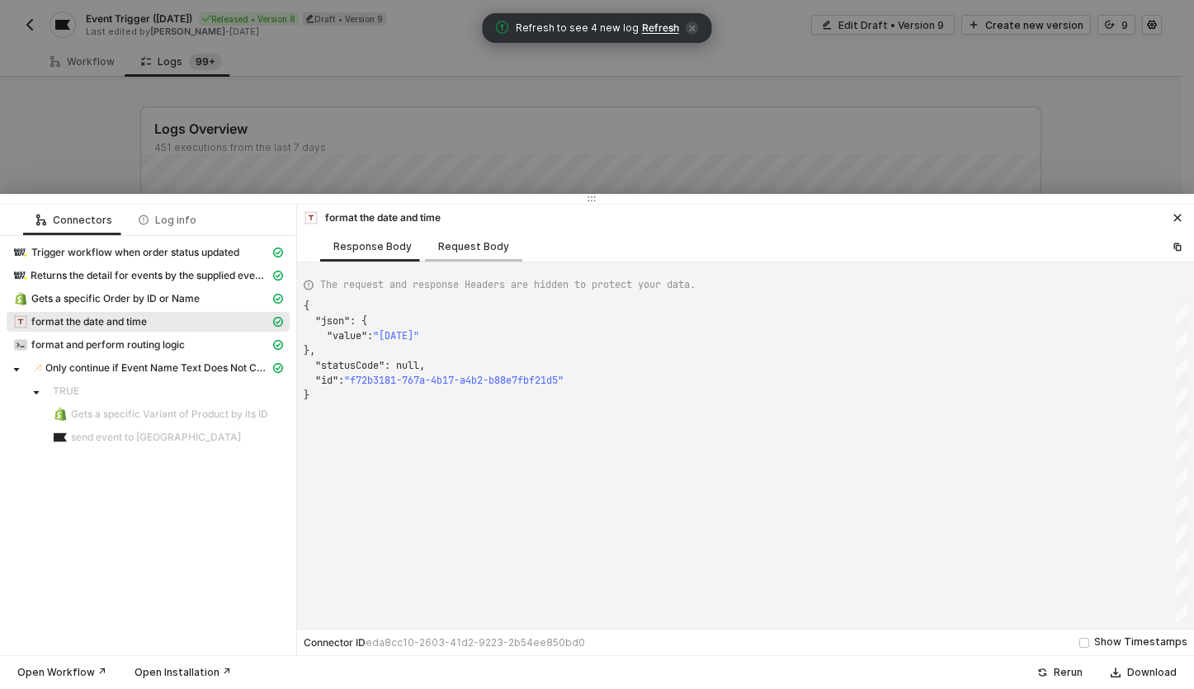
click at [469, 244] on div "Request Body" at bounding box center [473, 246] width 71 height 13
click at [372, 252] on div "Response Body" at bounding box center [372, 246] width 78 height 13
click at [165, 302] on span "Gets a specific Order by ID or Name" at bounding box center [115, 298] width 168 height 13
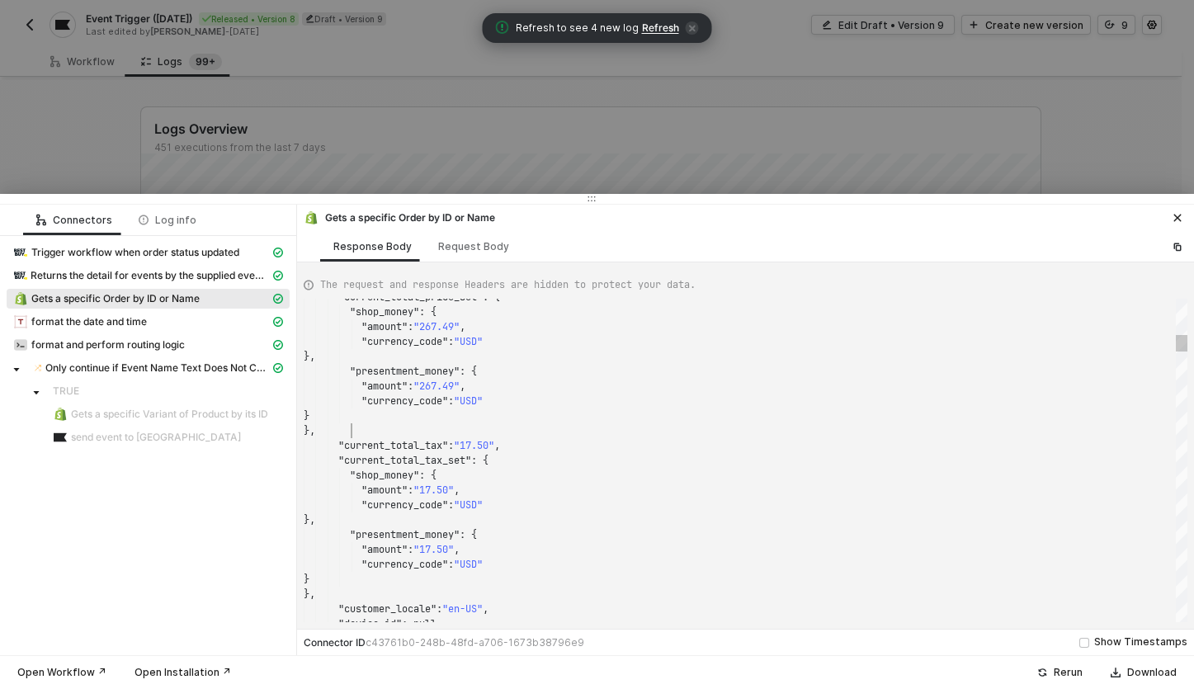
click at [488, 425] on div "}," at bounding box center [746, 430] width 884 height 15
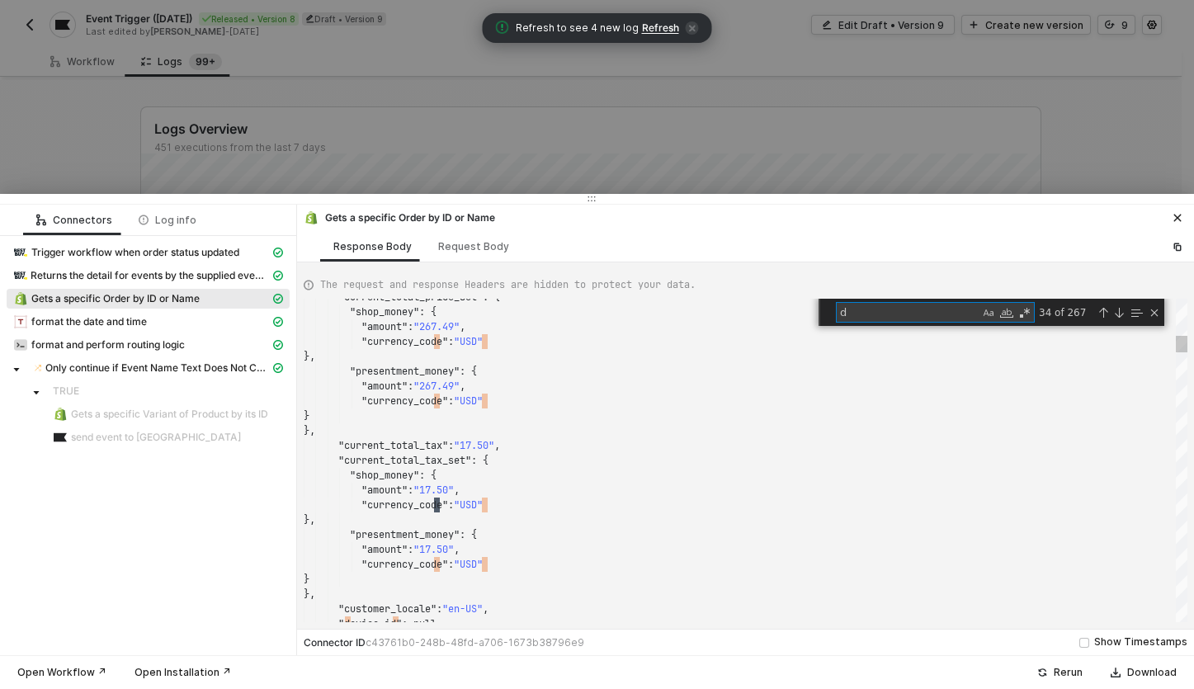
type textarea ""financial_status": "paid", "fulfillment_status": null, "landing_site": "/cart/…"
type textarea "da"
type textarea ""pickup_location_address": "[STREET_ADDRESS][PERSON_NAME]", "pickup_location_ci…"
type textarea "date"
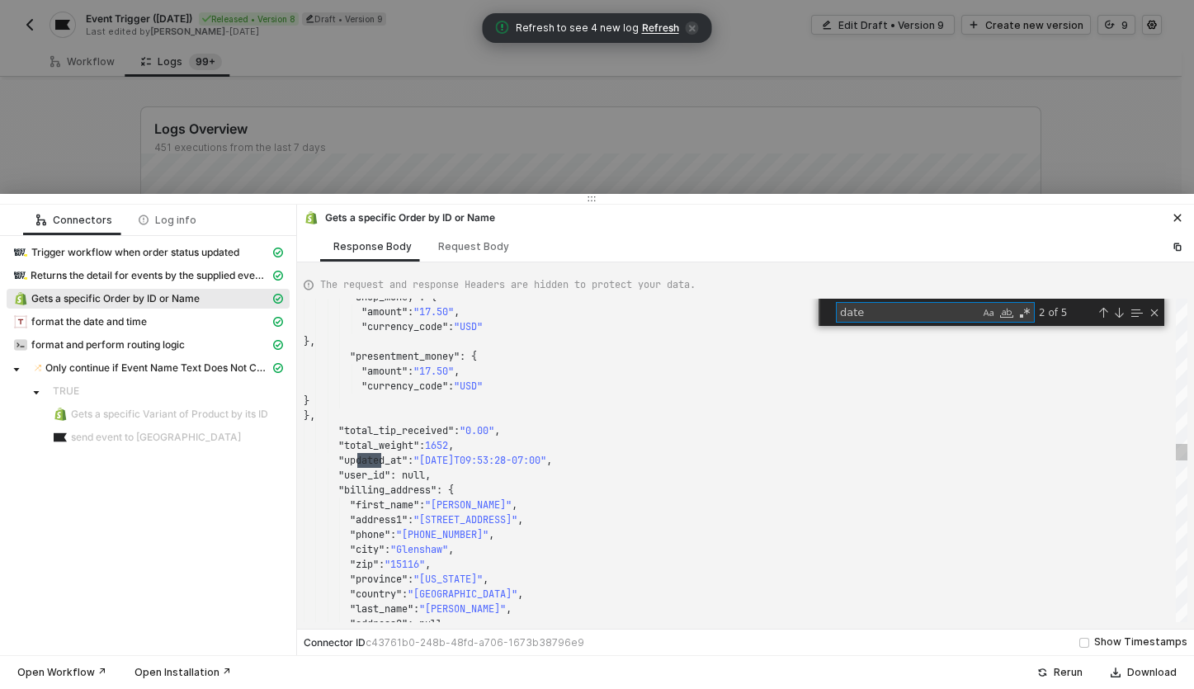
scroll to position [149, 78]
type textarea ""id": 6753443774566, "created_at": "[DATE]T00:16:42-07:00", "updated_at": "[DAT…"
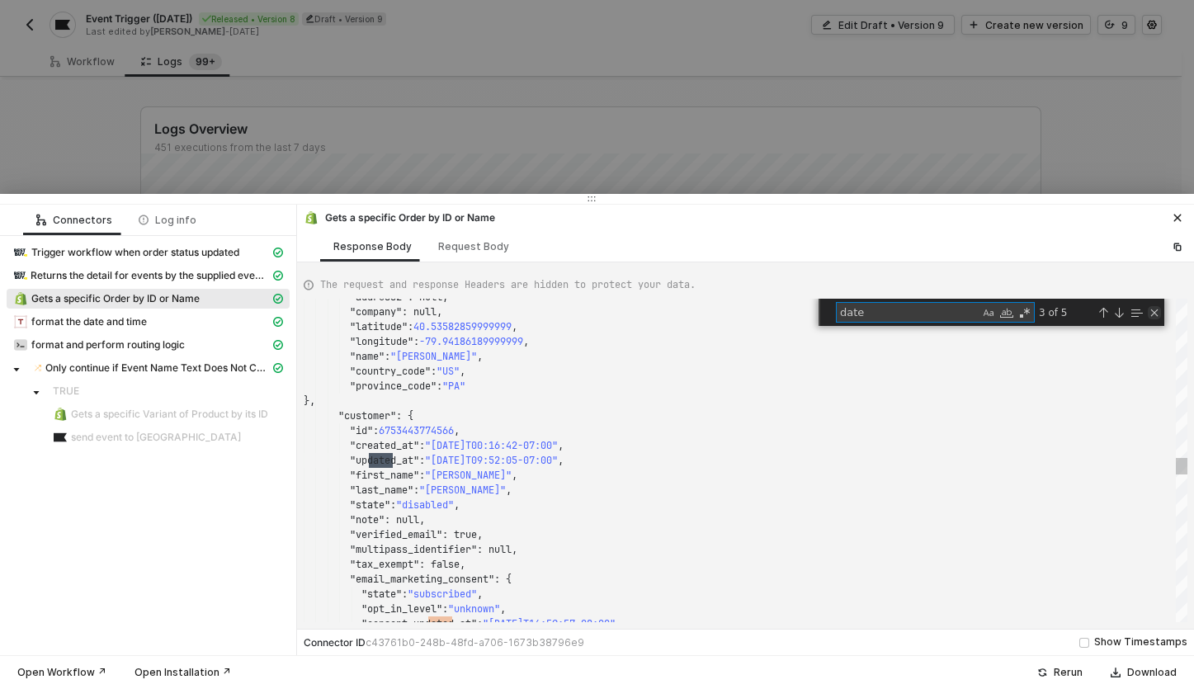
type textarea "date"
click at [1151, 316] on div "Close (Escape)" at bounding box center [1154, 312] width 13 height 13
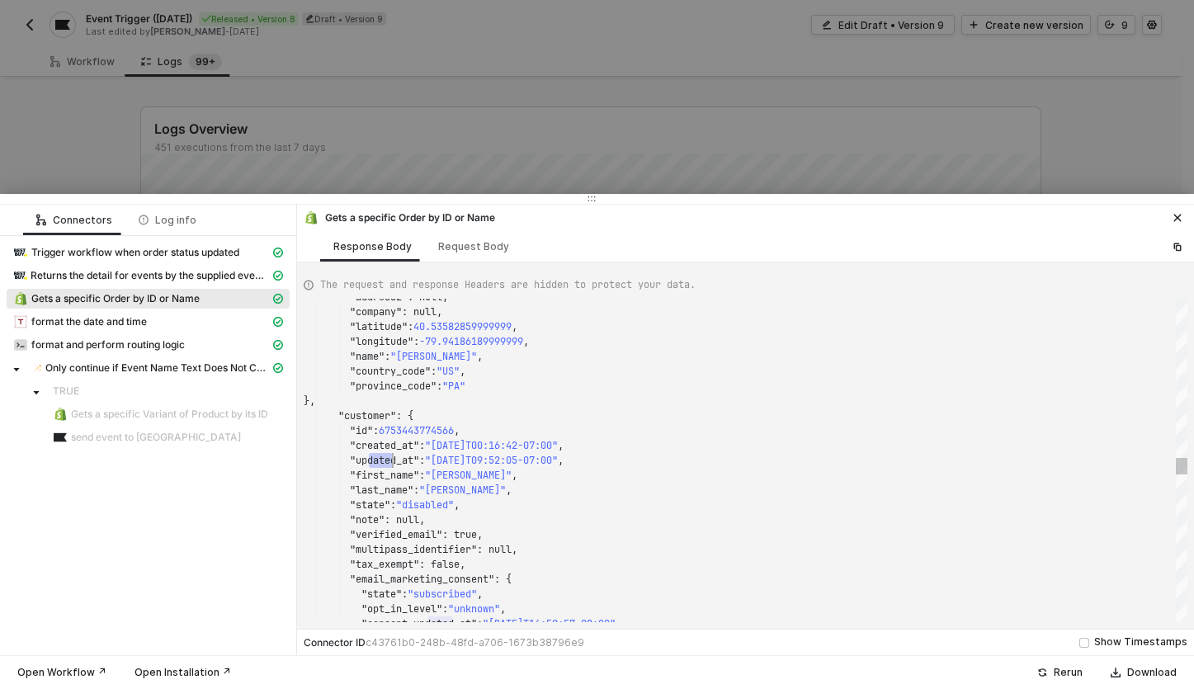
scroll to position [30, 89]
